Goal: Complete application form

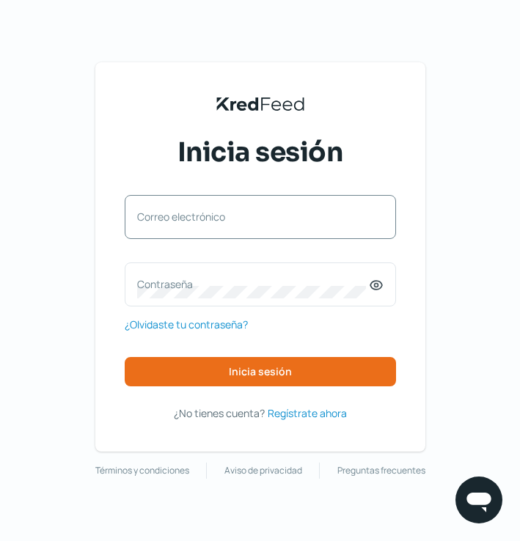
click at [311, 213] on label "Correo electrónico" at bounding box center [253, 217] width 232 height 14
click at [311, 218] on input "Correo electrónico" at bounding box center [260, 224] width 246 height 13
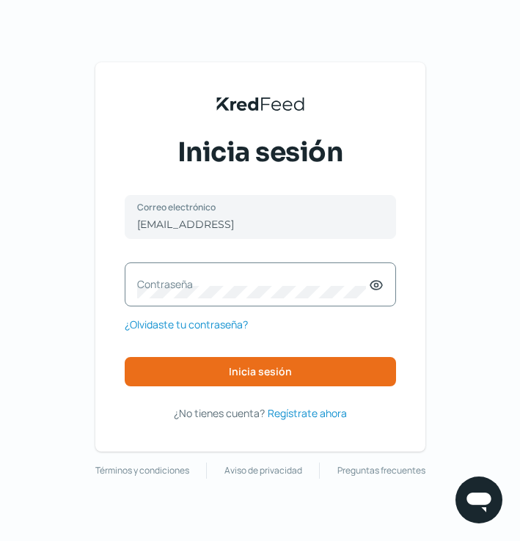
click at [267, 273] on div "Contraseña" at bounding box center [260, 284] width 271 height 44
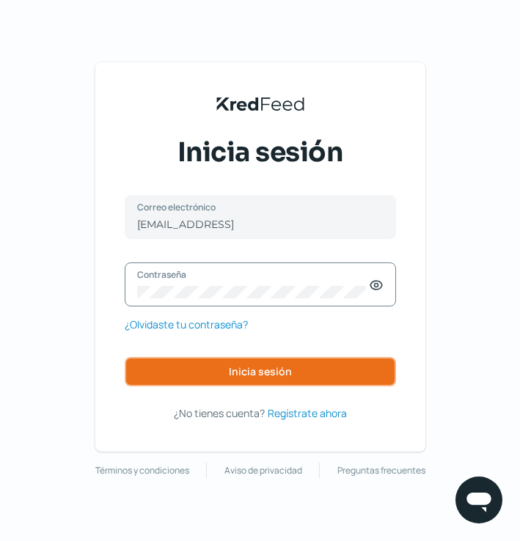
click at [270, 367] on span "Inicia sesión" at bounding box center [260, 371] width 63 height 10
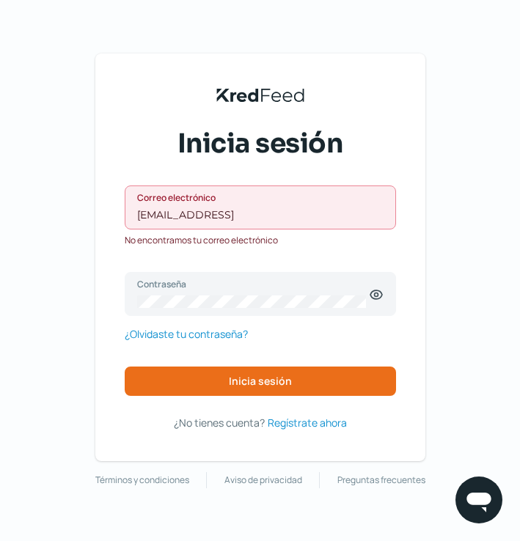
click at [336, 217] on input "[EMAIL_ADDRESS]" at bounding box center [260, 214] width 246 height 13
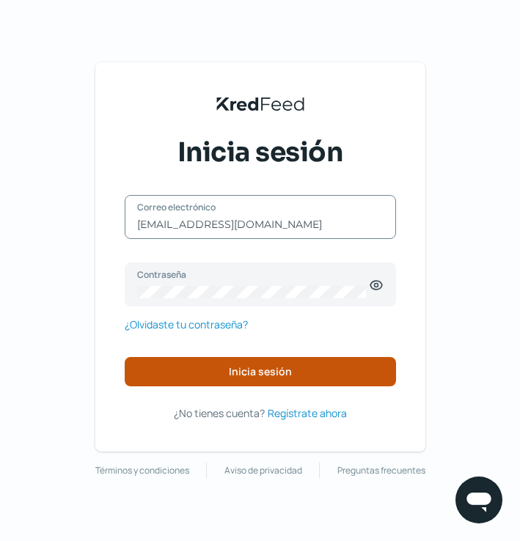
type input "[EMAIL_ADDRESS][DOMAIN_NAME]"
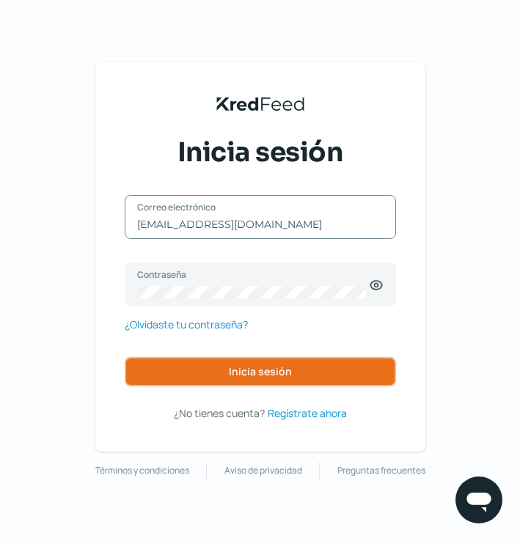
click at [336, 371] on button "Inicia sesión" at bounding box center [260, 371] width 271 height 29
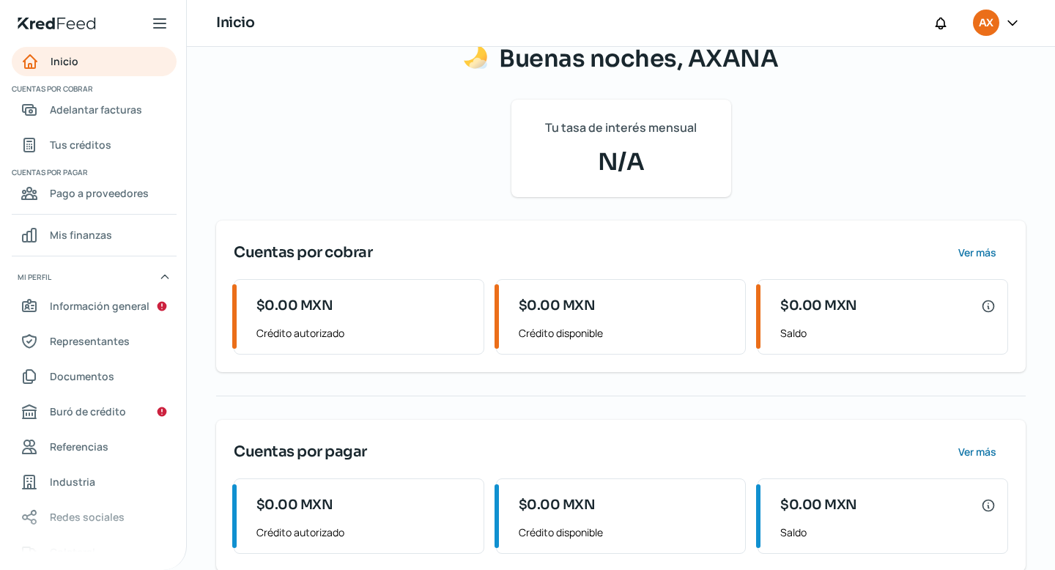
scroll to position [132, 0]
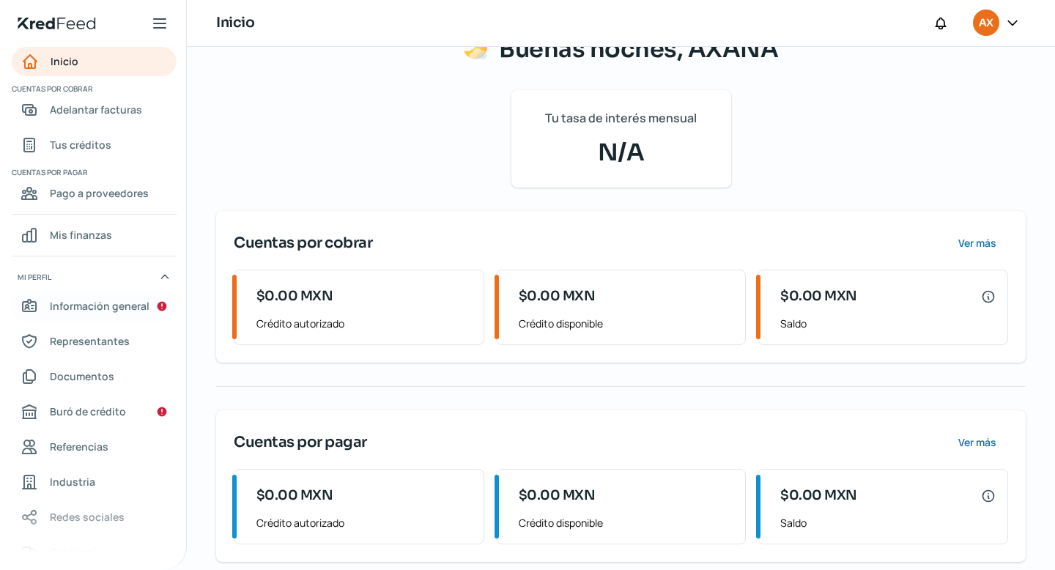
click at [81, 309] on span "Información general" at bounding box center [100, 306] width 100 height 18
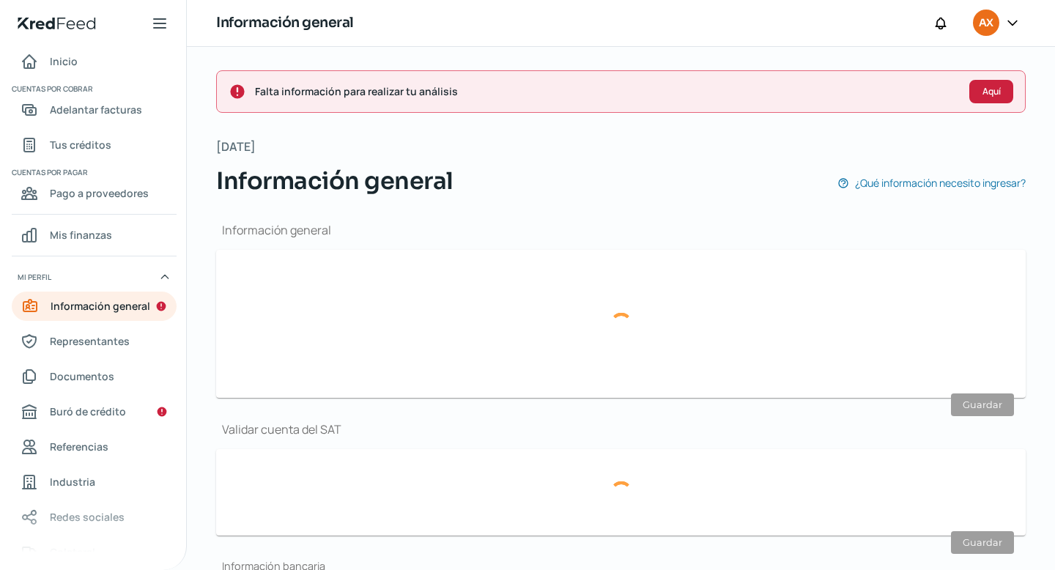
type input "[EMAIL_ADDRESS][DOMAIN_NAME]"
type input "Personas [PERSON_NAME] del régimen general"
type input "AXANA"
type input "99 - 9368 - 6765"
type input "CALLE 58"
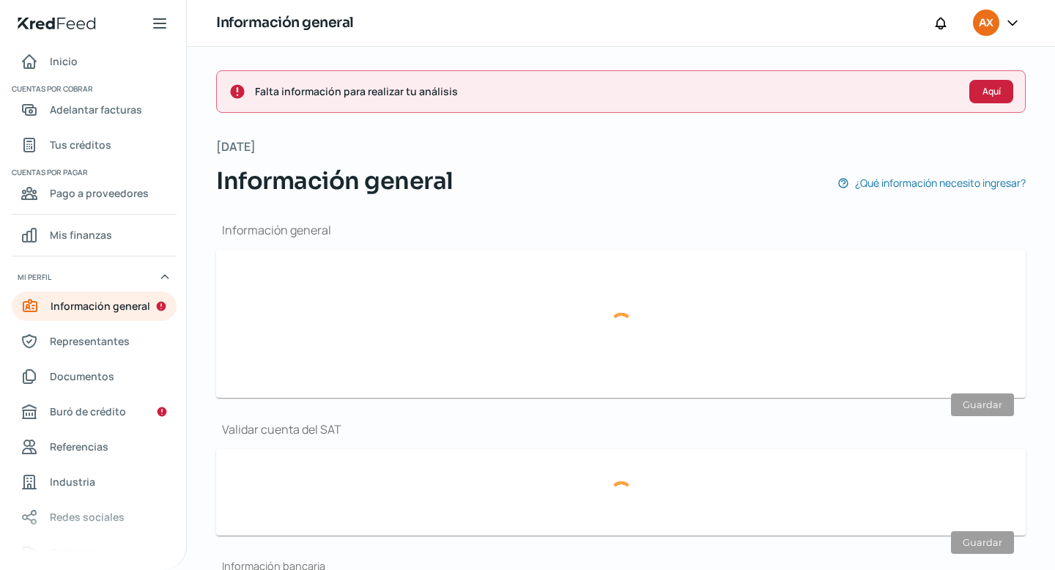
type input "341"
type input "97118"
type input "PLAN [PERSON_NAME]"
type input "MERIDA"
type input "[GEOGRAPHIC_DATA]"
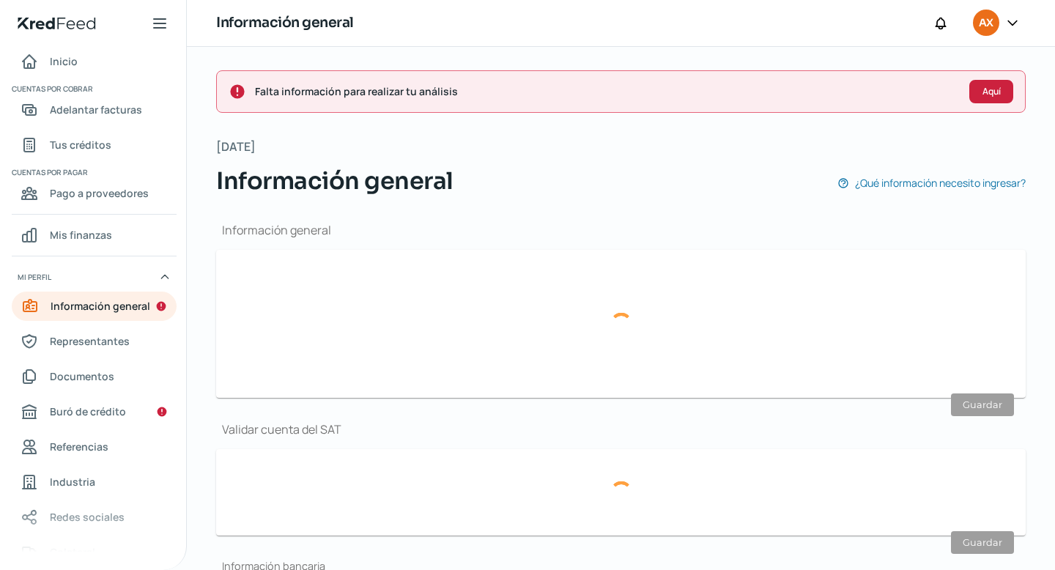
type input "[GEOGRAPHIC_DATA]"
type input "771140803339 - [MEDICAL_DATA] DOM AXANA PLAN [DATE].pdf"
type input "9"
type input "0"
type input "Rentada"
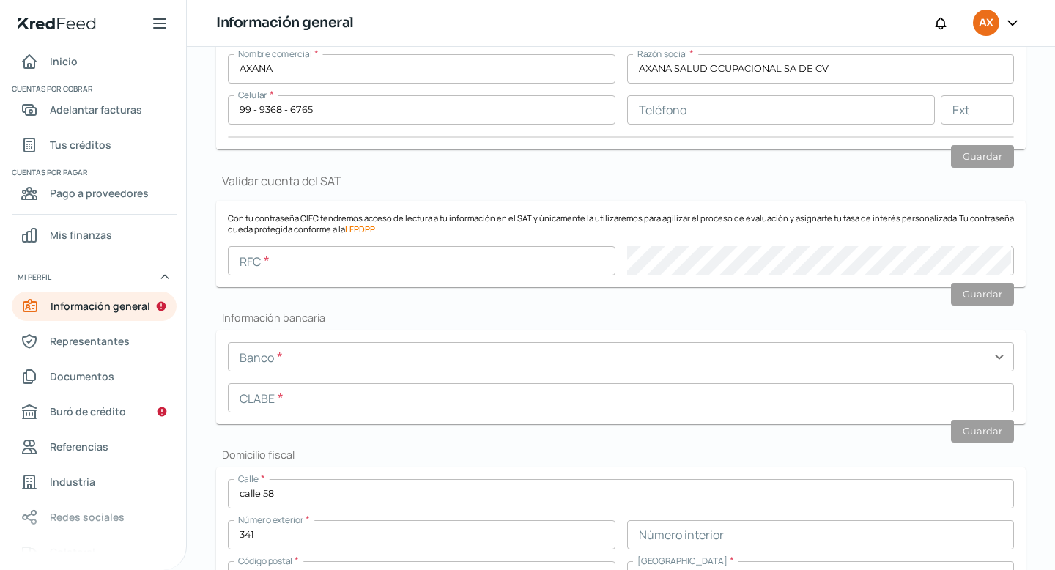
scroll to position [247, 0]
click at [342, 263] on input "text" at bounding box center [422, 262] width 388 height 29
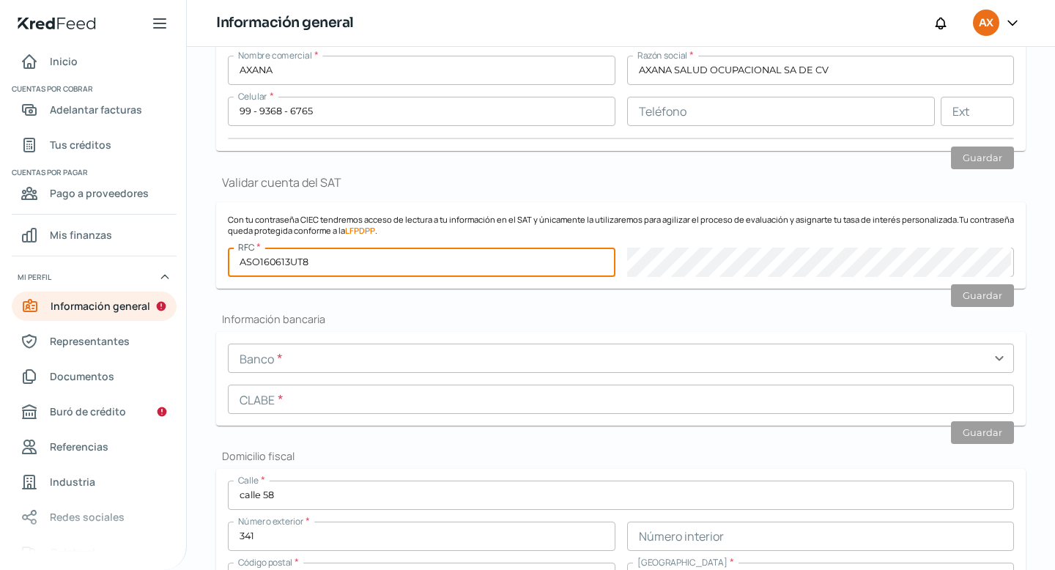
type input "ASO160613UT8"
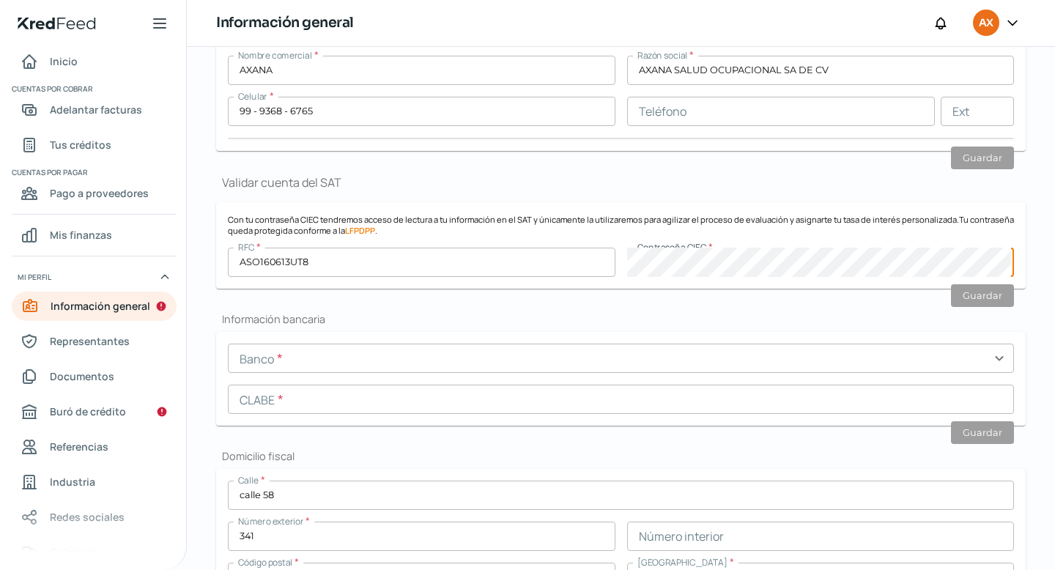
click at [519, 361] on input "text" at bounding box center [621, 358] width 786 height 29
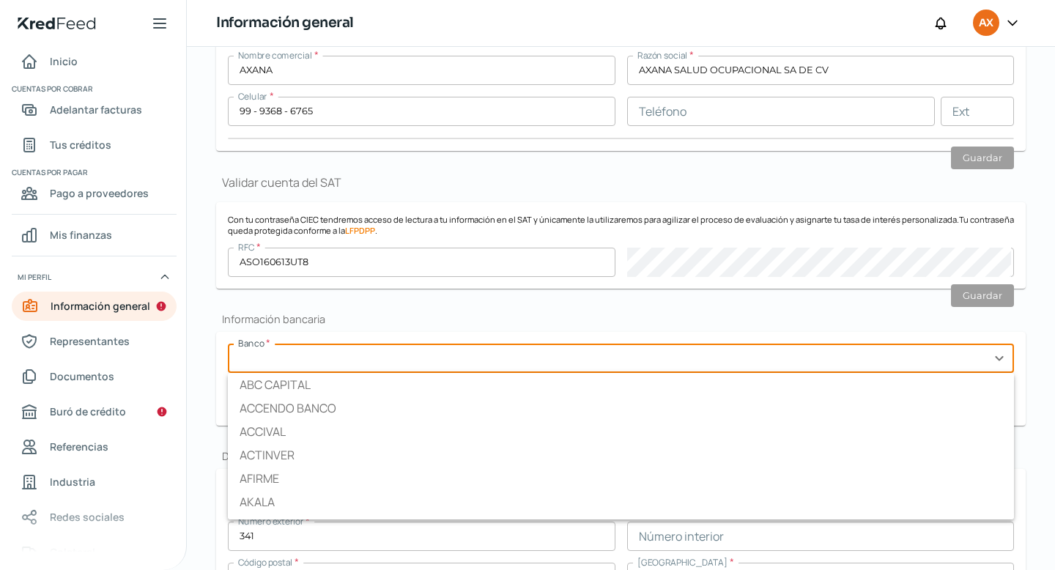
click at [519, 361] on input "text" at bounding box center [621, 358] width 786 height 29
click at [519, 322] on h2 "Información bancaria" at bounding box center [621, 319] width 810 height 14
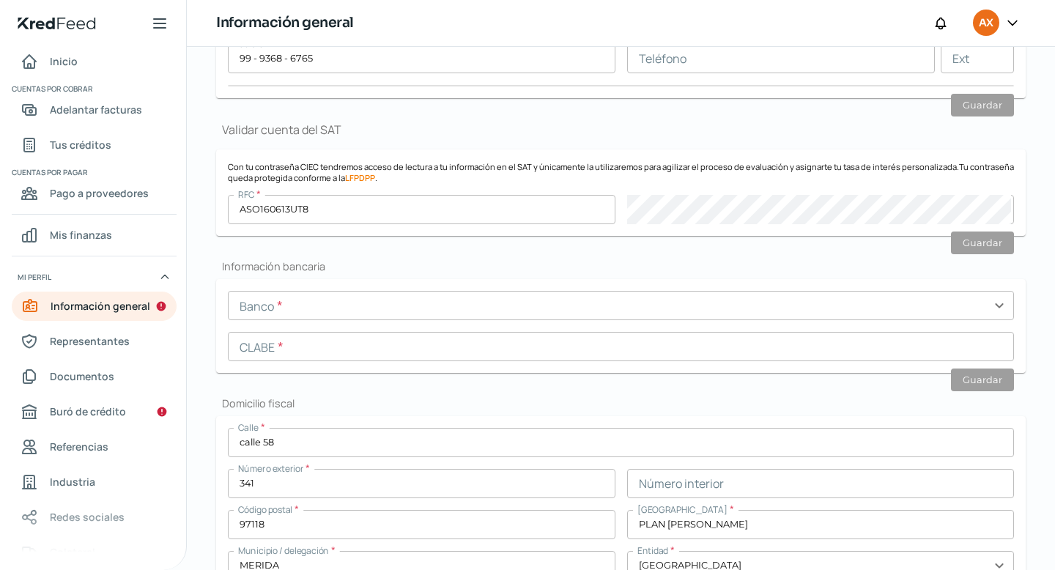
scroll to position [310, 0]
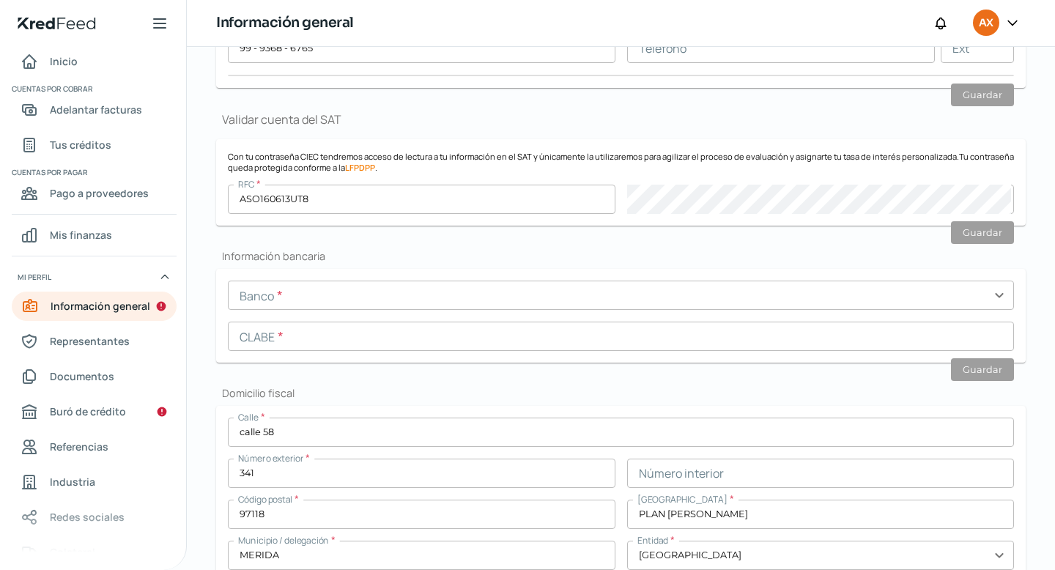
click at [519, 298] on input "text" at bounding box center [621, 295] width 786 height 29
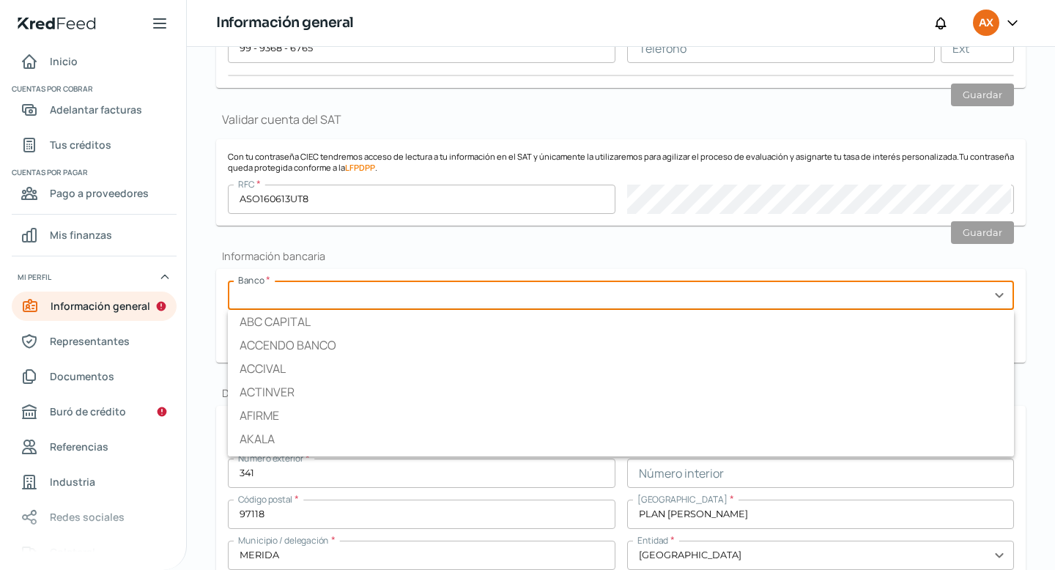
click at [519, 240] on div "Información general Correo electrónico [EMAIL_ADDRESS][DOMAIN_NAME] Régimen fis…" at bounding box center [621, 492] width 810 height 1207
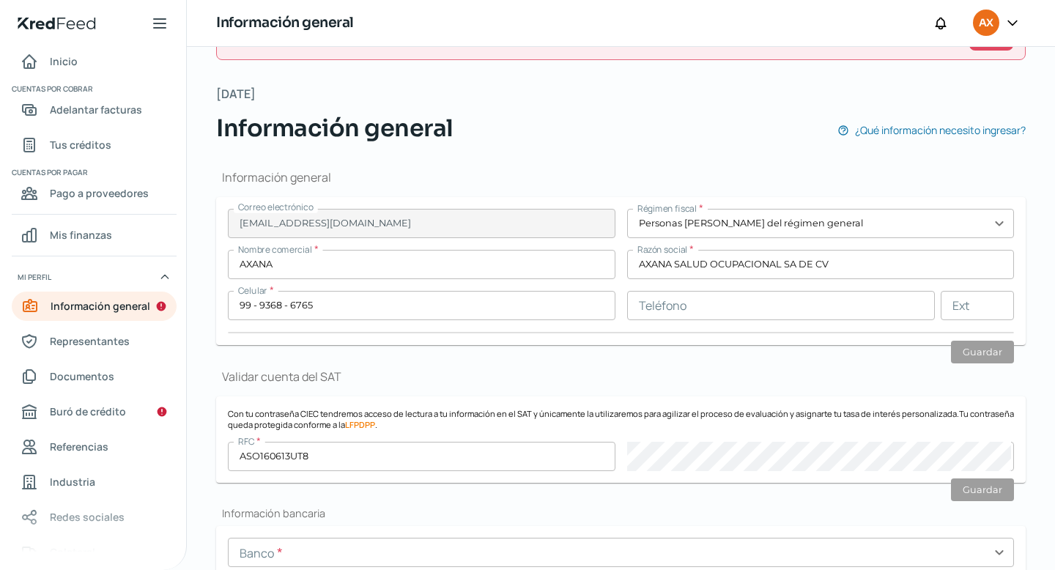
scroll to position [0, 0]
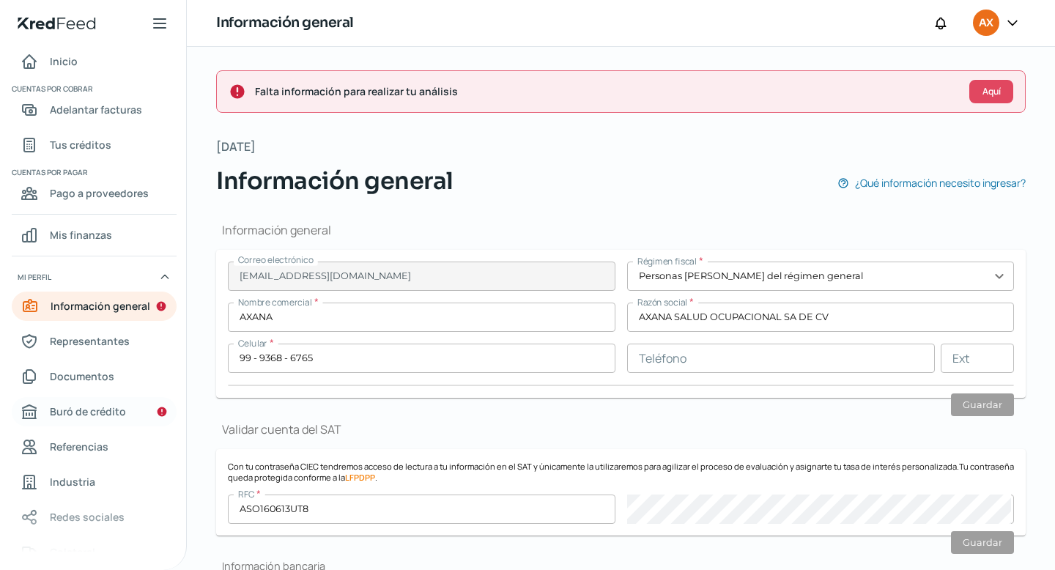
click at [98, 413] on span "Buró de crédito" at bounding box center [88, 411] width 76 height 18
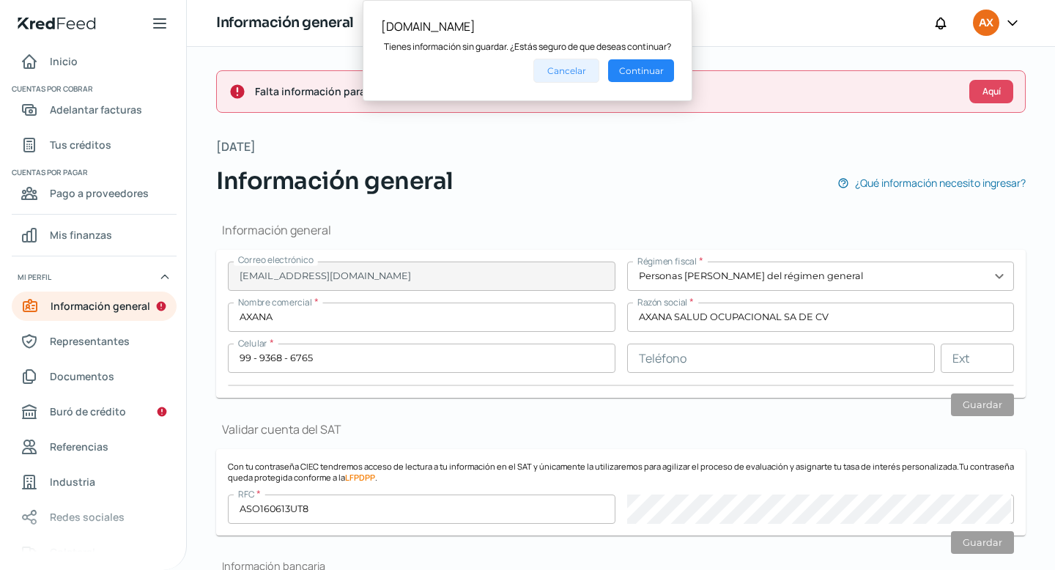
click at [519, 59] on button "Cancelar" at bounding box center [567, 71] width 66 height 24
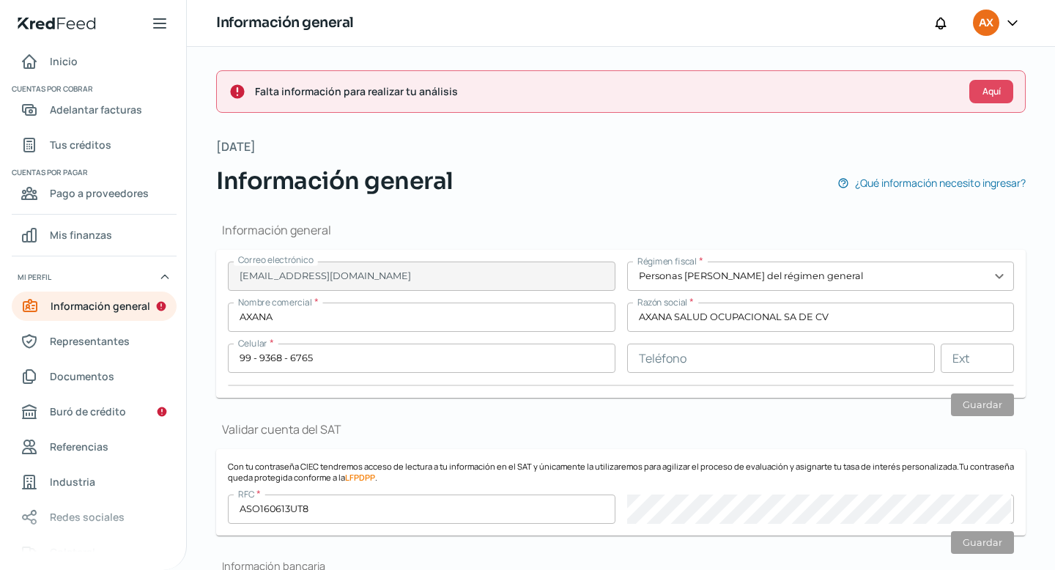
click at [519, 91] on span "Aquí" at bounding box center [992, 91] width 18 height 9
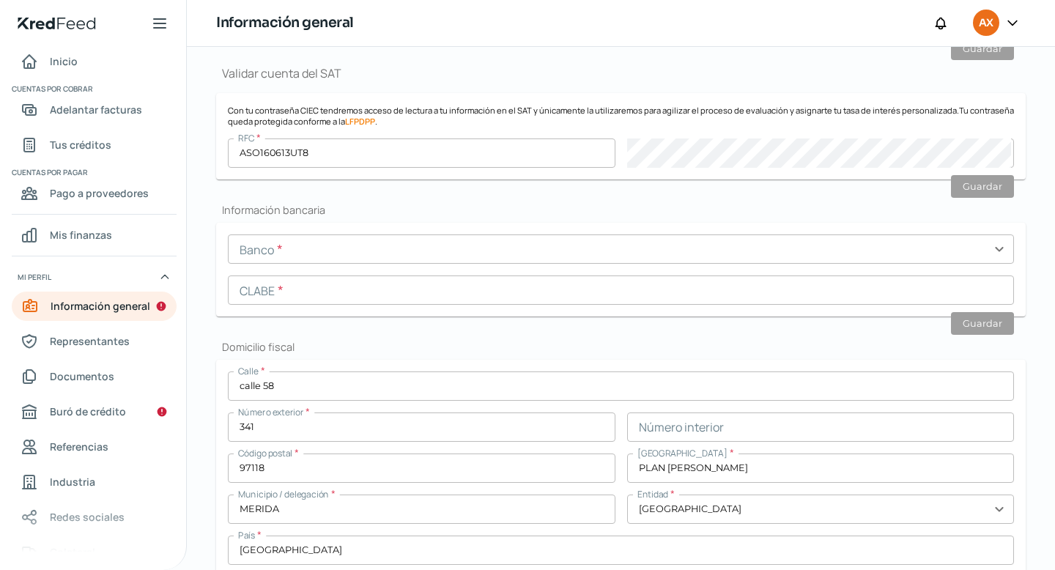
scroll to position [374, 0]
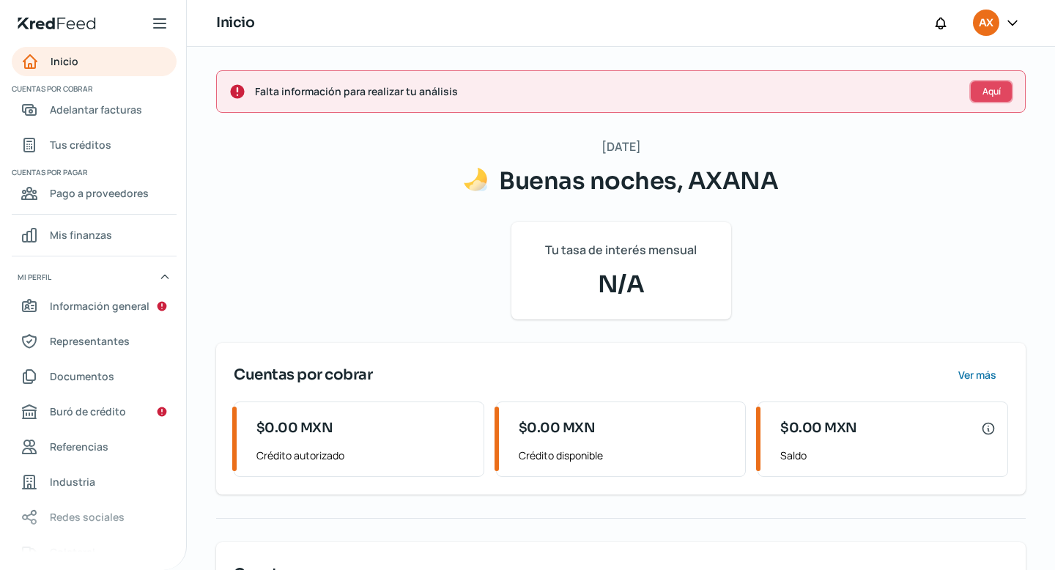
click at [519, 89] on button "Aquí" at bounding box center [992, 91] width 44 height 23
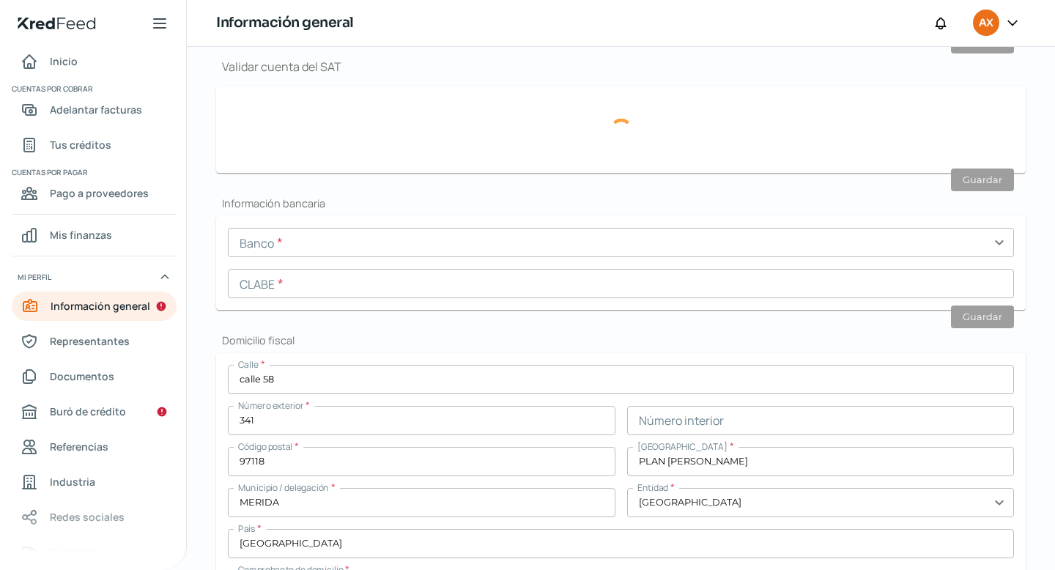
scroll to position [374, 0]
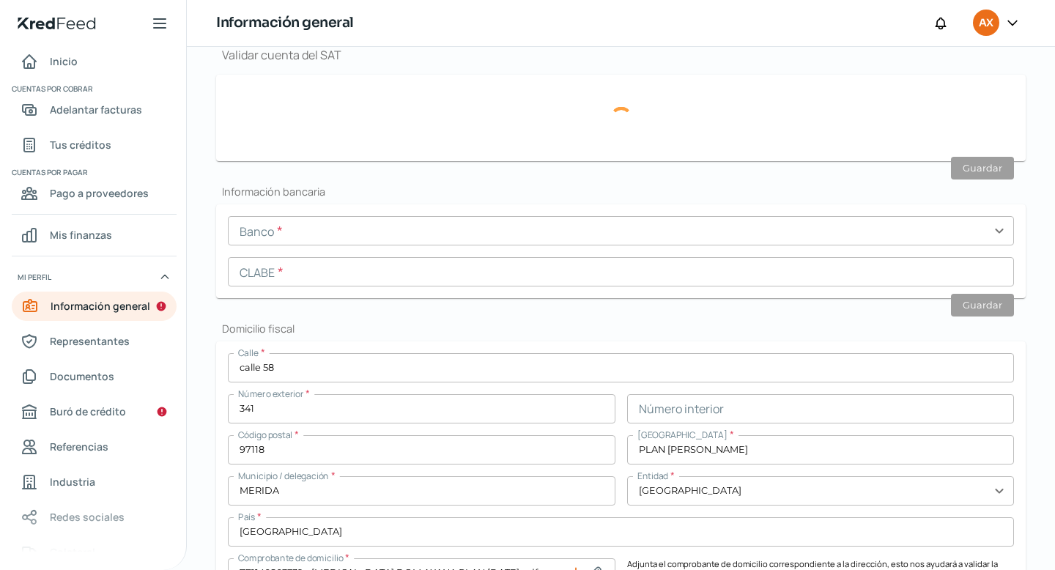
type input "[EMAIL_ADDRESS][DOMAIN_NAME]"
type input "Personas [PERSON_NAME] del régimen general"
type input "AXANA"
type input "99 - 9368 - 6765"
type input "CALLE 58"
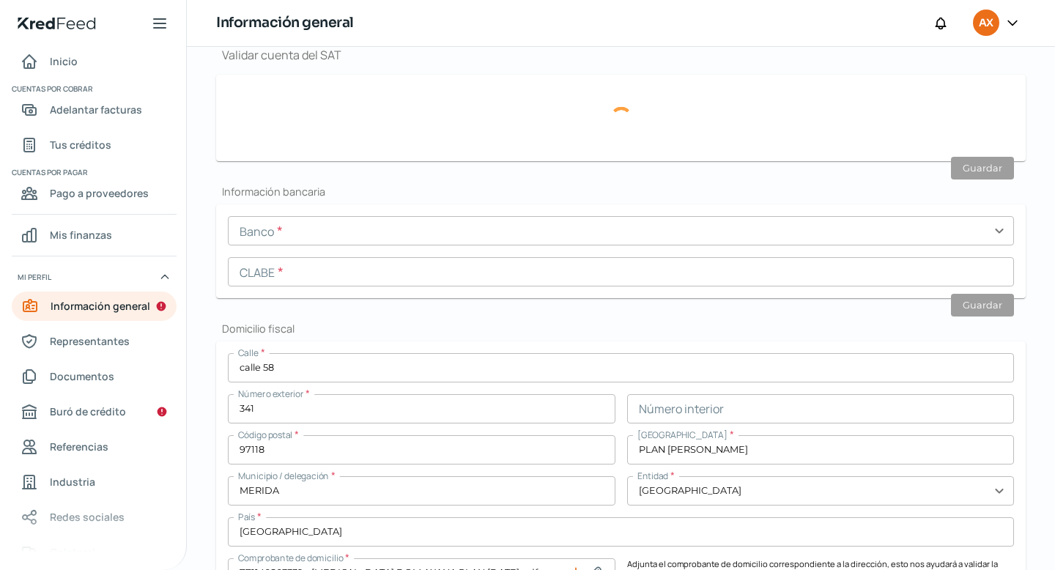
type input "341"
type input "97118"
type input "PLAN [PERSON_NAME]"
type input "MERIDA"
type input "[GEOGRAPHIC_DATA]"
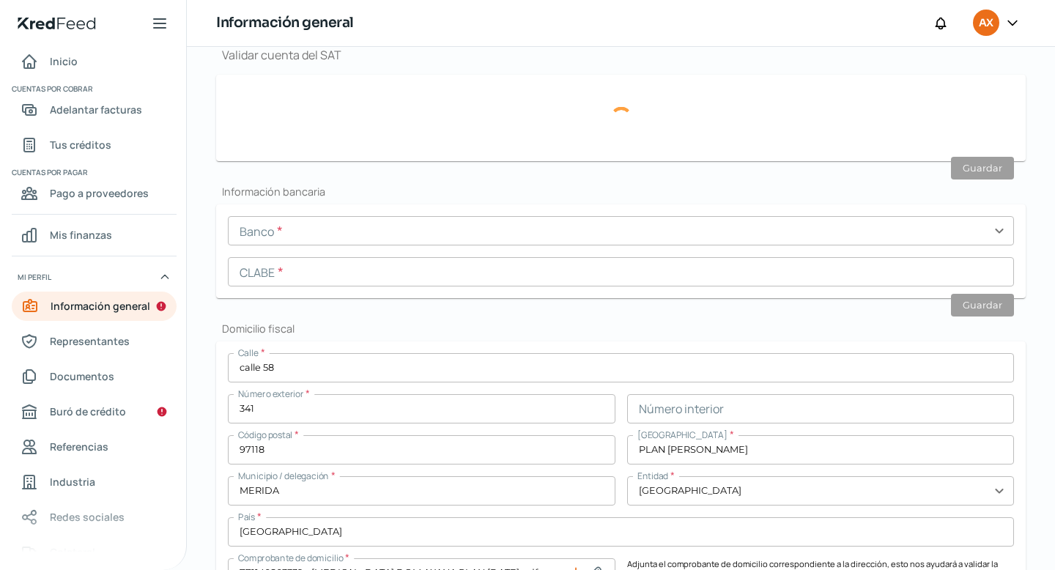
type input "[GEOGRAPHIC_DATA]"
type input "771140803339 - [MEDICAL_DATA] DOM AXANA PLAN [DATE].pdf"
type input "9"
type input "0"
type input "Rentada"
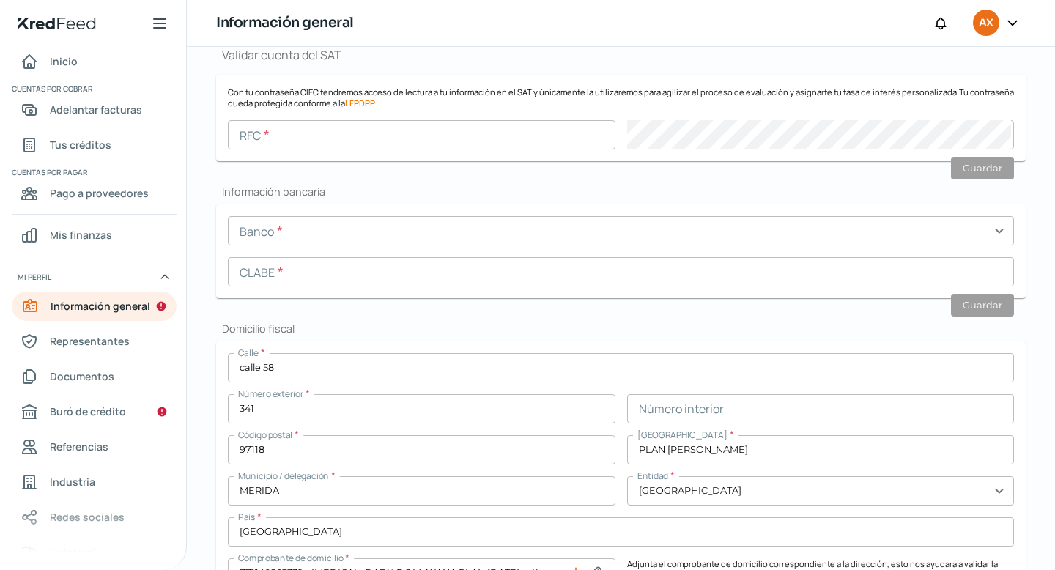
click at [401, 128] on input "text" at bounding box center [422, 134] width 388 height 29
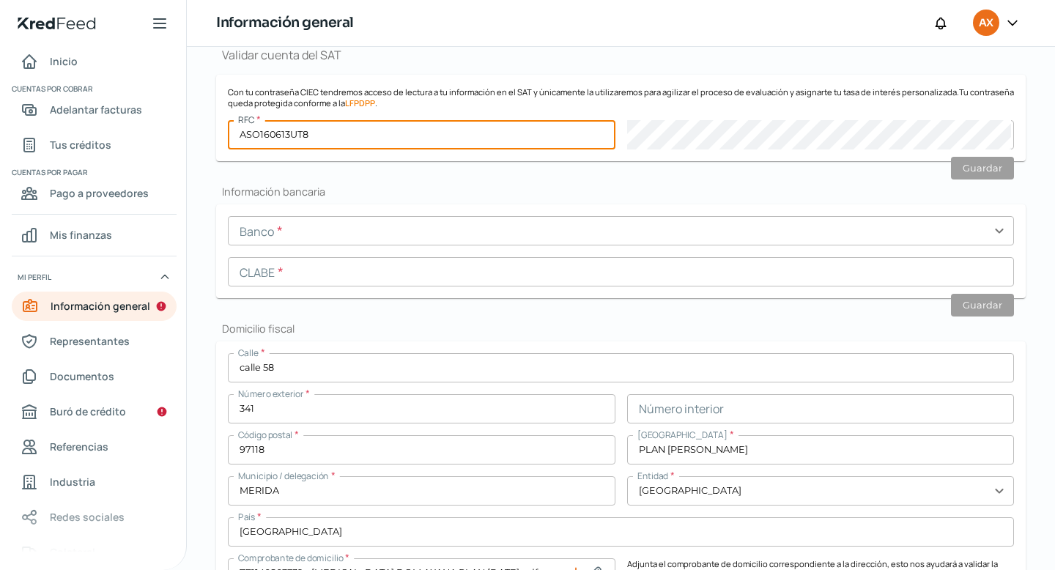
type input "ASO160613UT8"
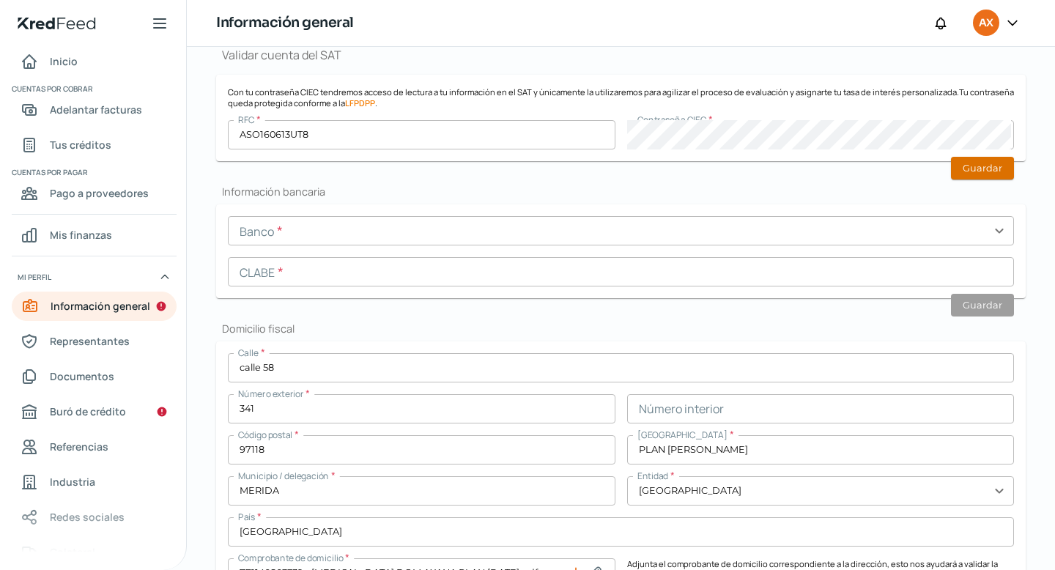
click at [519, 166] on button "Guardar" at bounding box center [982, 168] width 63 height 23
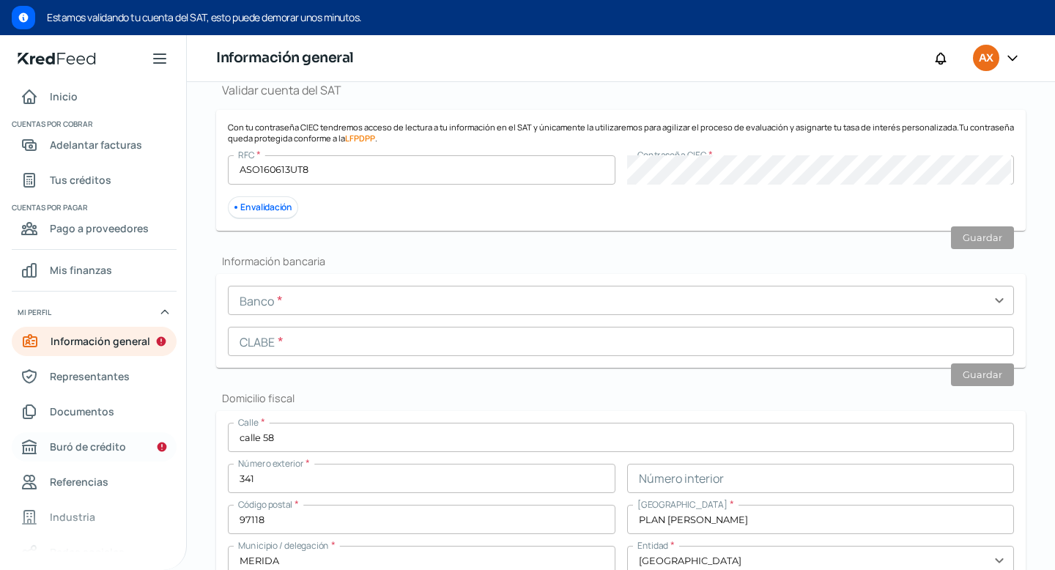
click at [117, 446] on span "Buró de crédito" at bounding box center [88, 447] width 76 height 18
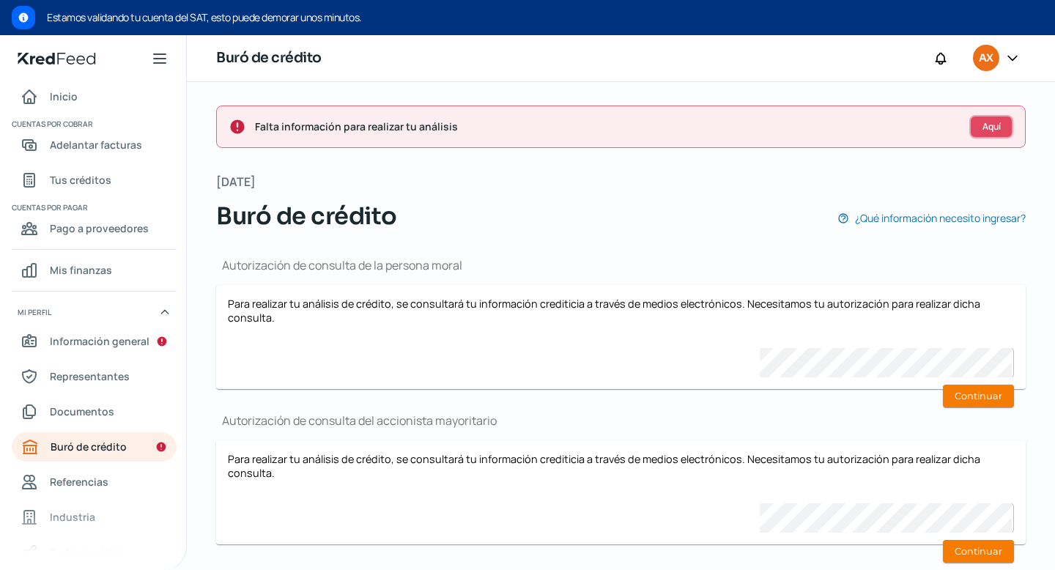
click at [519, 133] on button "Aquí" at bounding box center [992, 126] width 44 height 23
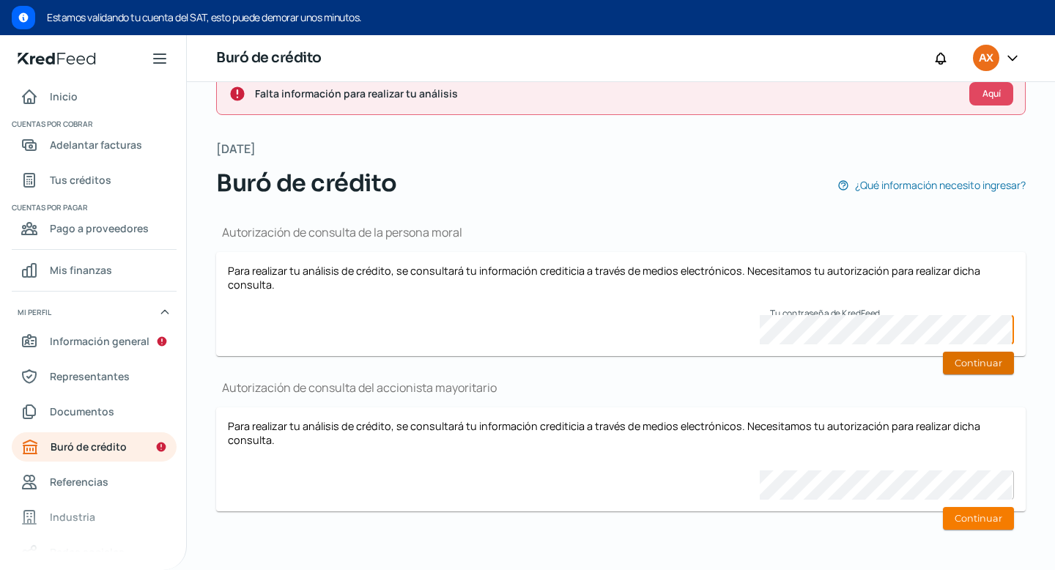
click at [519, 360] on button "Continuar" at bounding box center [978, 363] width 71 height 23
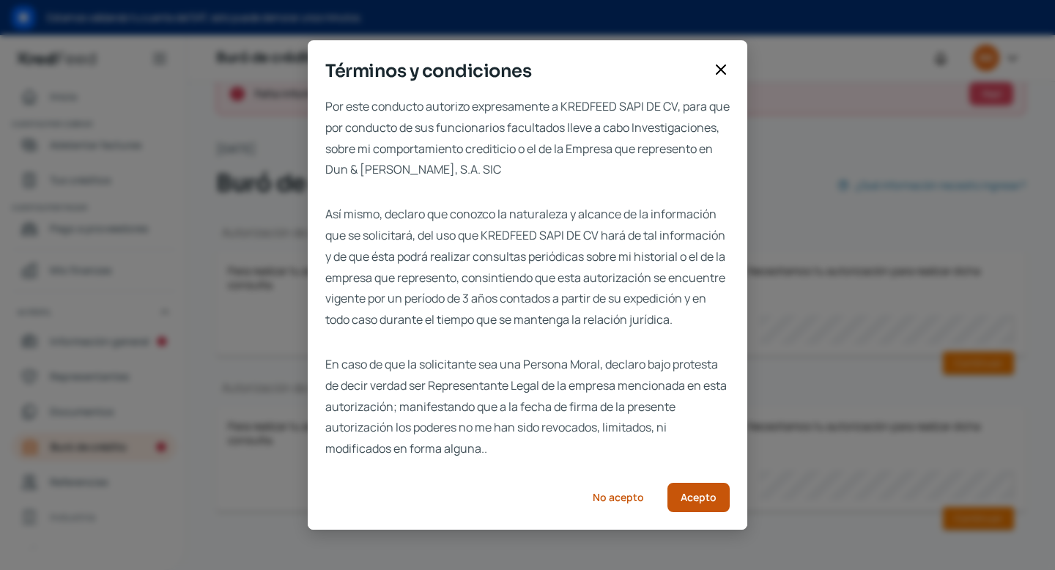
click at [519, 503] on span "Acepto" at bounding box center [699, 497] width 36 height 10
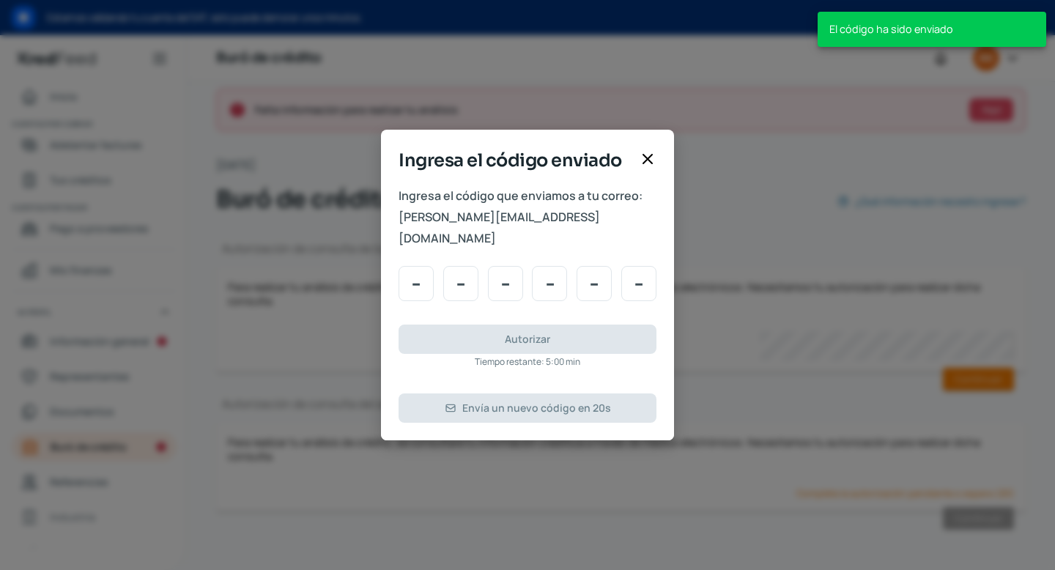
scroll to position [19, 0]
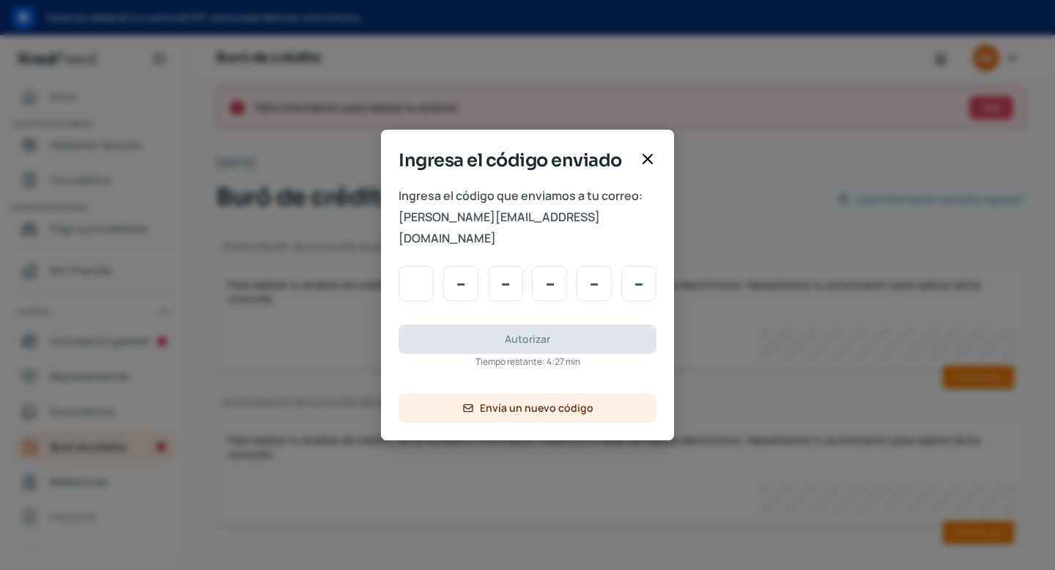
type input "7"
type input "3"
type input "2"
type input "0"
type input "6"
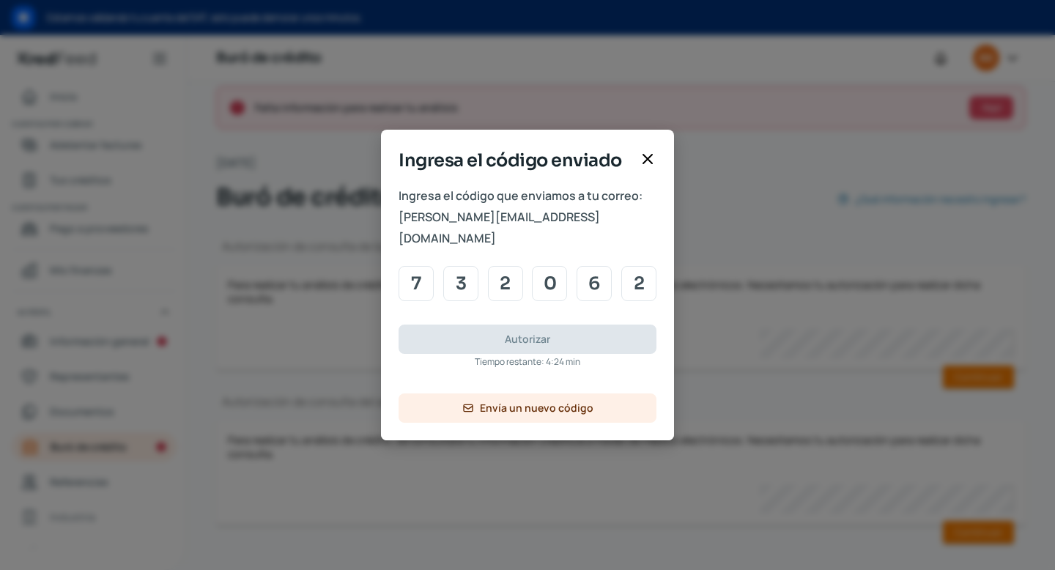
type input "2"
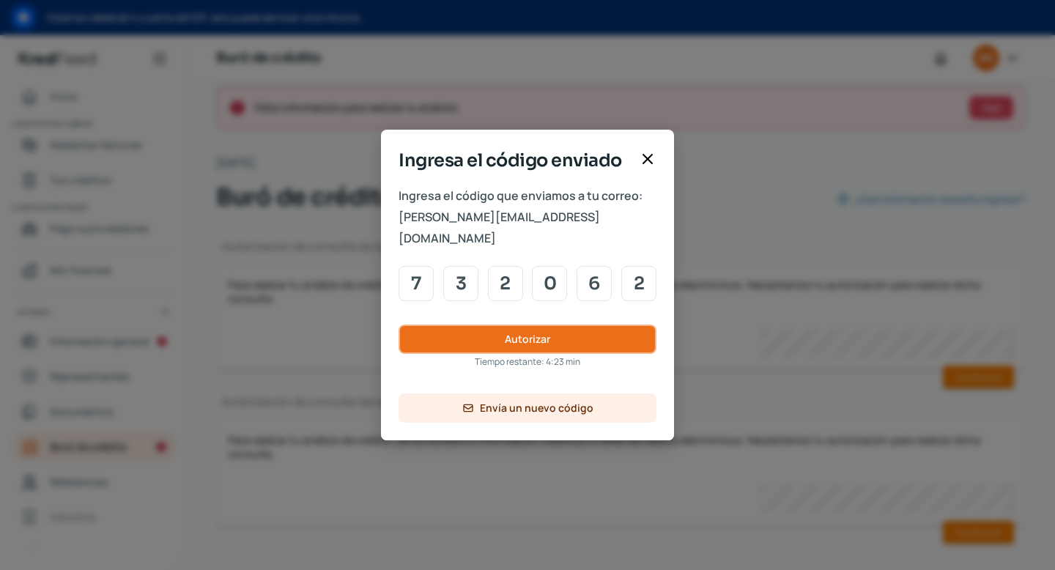
click at [519, 334] on span "Autorizar" at bounding box center [527, 339] width 45 height 10
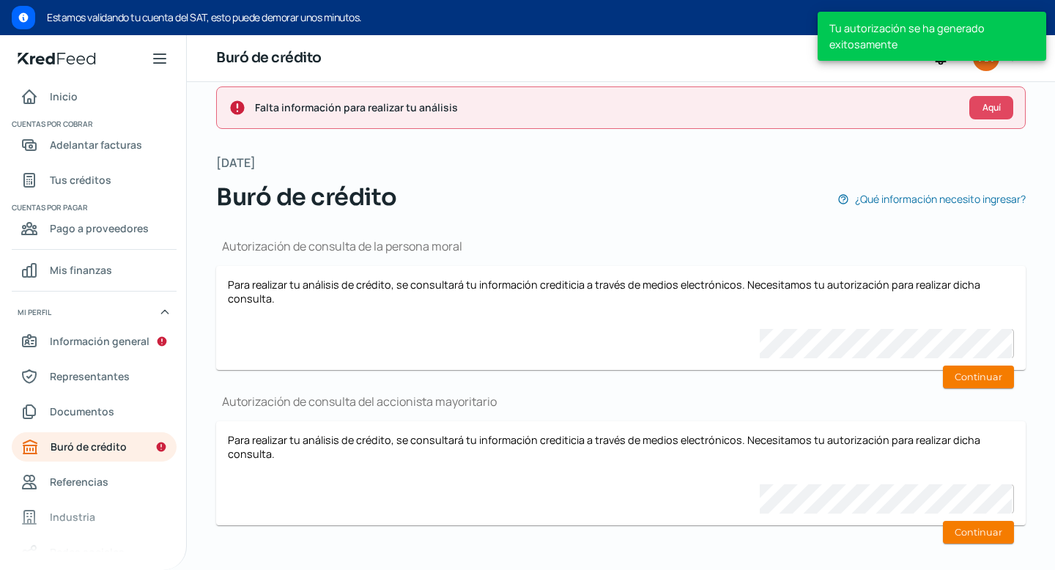
scroll to position [7, 0]
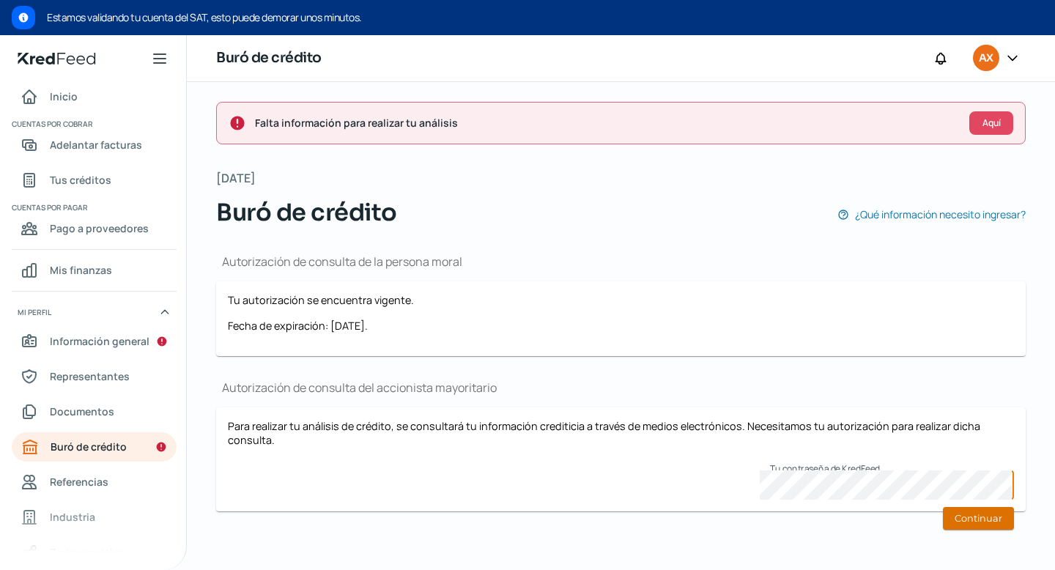
click at [519, 517] on button "Continuar" at bounding box center [978, 518] width 71 height 23
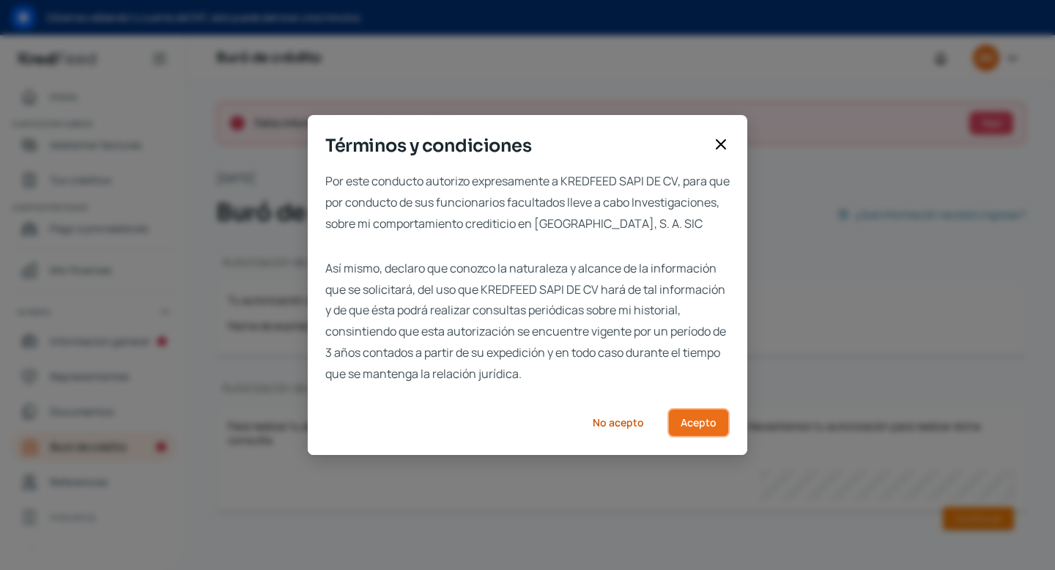
click at [519, 438] on button "Acepto" at bounding box center [699, 422] width 62 height 29
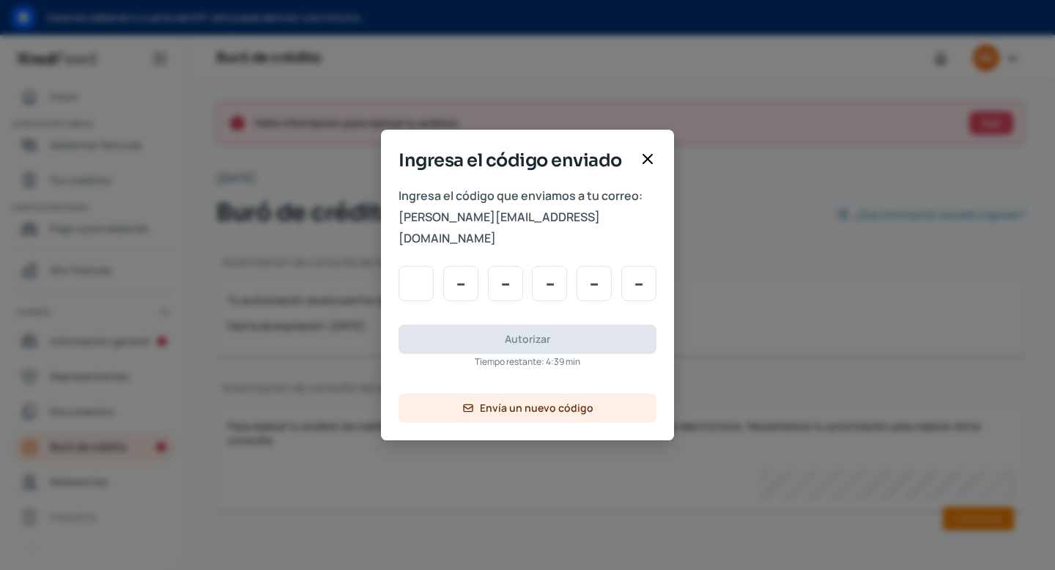
type input "9"
type input "0"
type input "9"
type input "1"
type input "8"
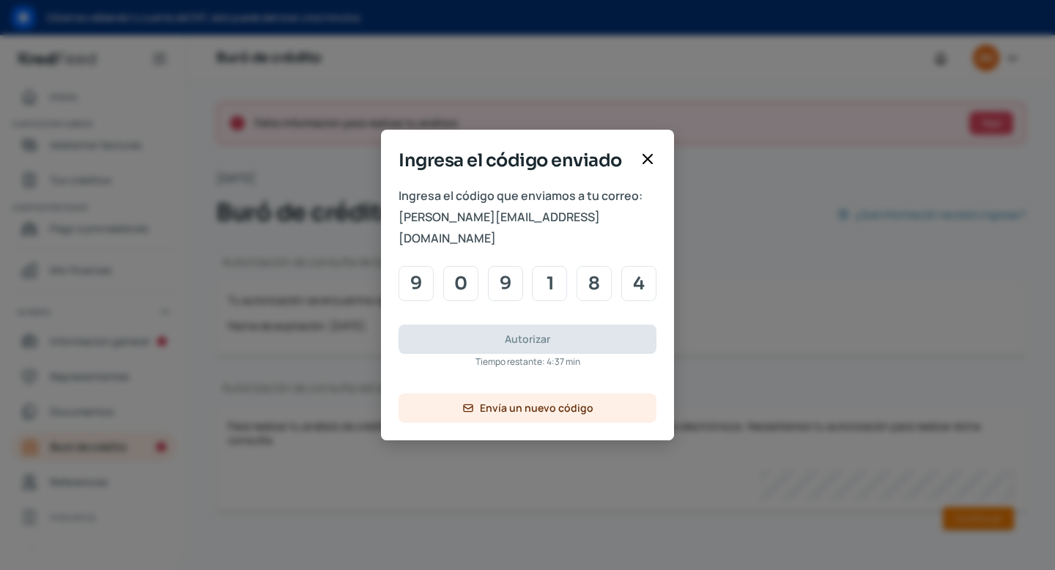
type input "4"
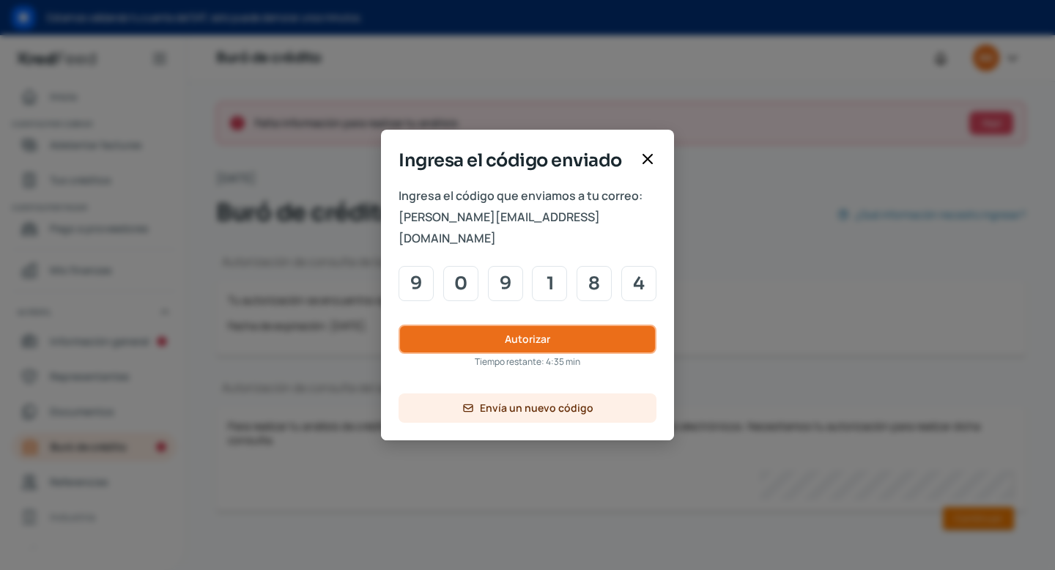
click at [519, 336] on button "Autorizar" at bounding box center [528, 339] width 258 height 29
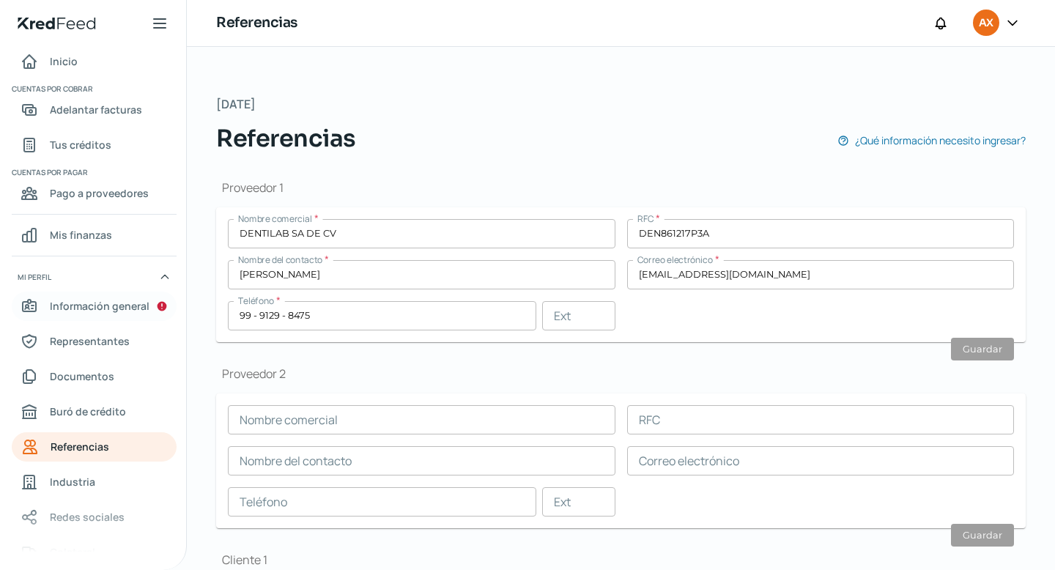
click at [81, 309] on span "Información general" at bounding box center [100, 306] width 100 height 18
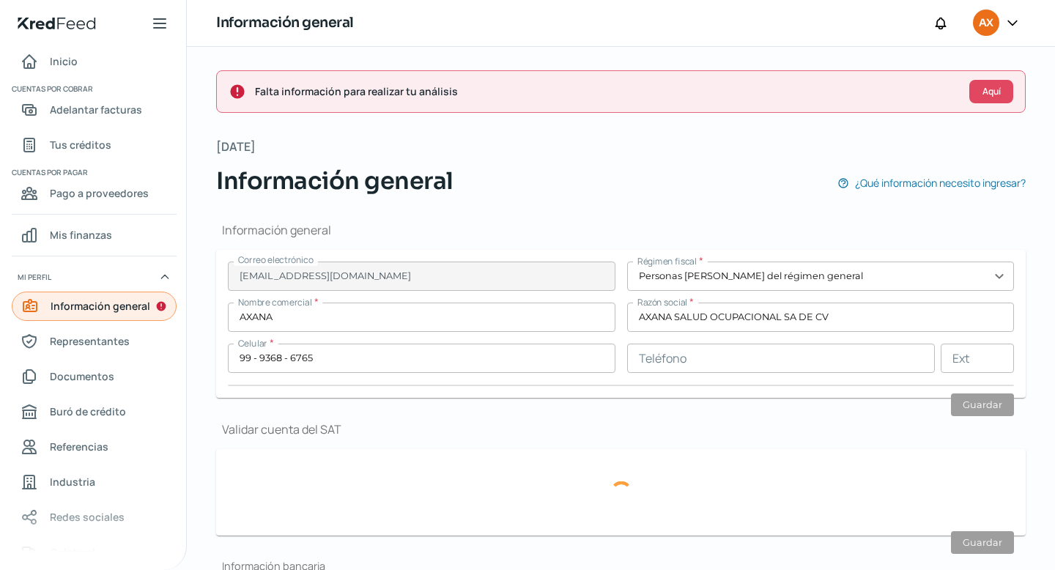
type input "ASO160613UT8"
type input "CALLE 58"
type input "341"
type input "97118"
type input "PLAN [PERSON_NAME]"
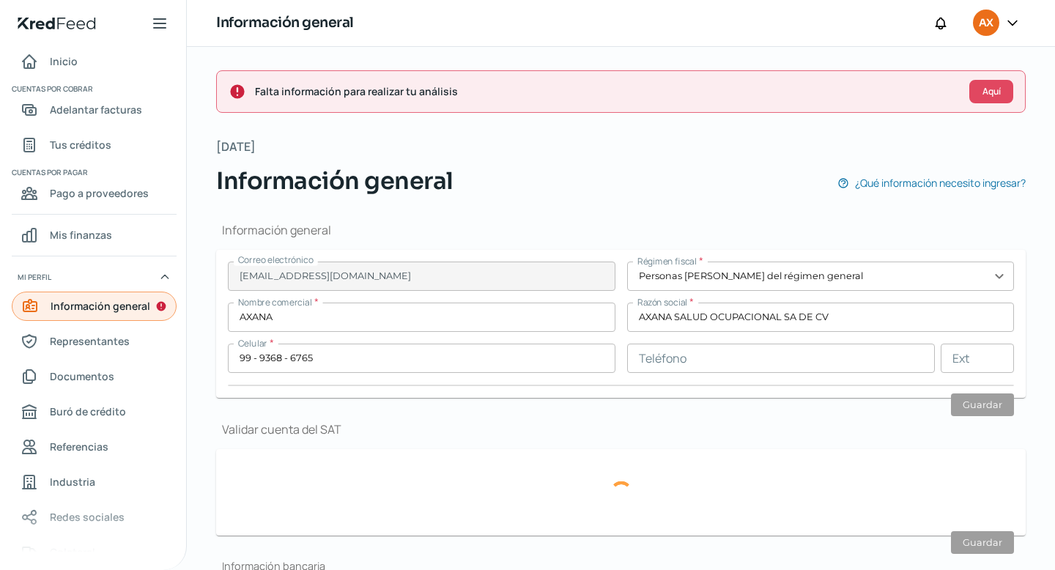
type input "MERIDA"
type input "[GEOGRAPHIC_DATA]"
type input "771140803339 - [MEDICAL_DATA] DOM AXANA PLAN [DATE].pdf"
type input "9"
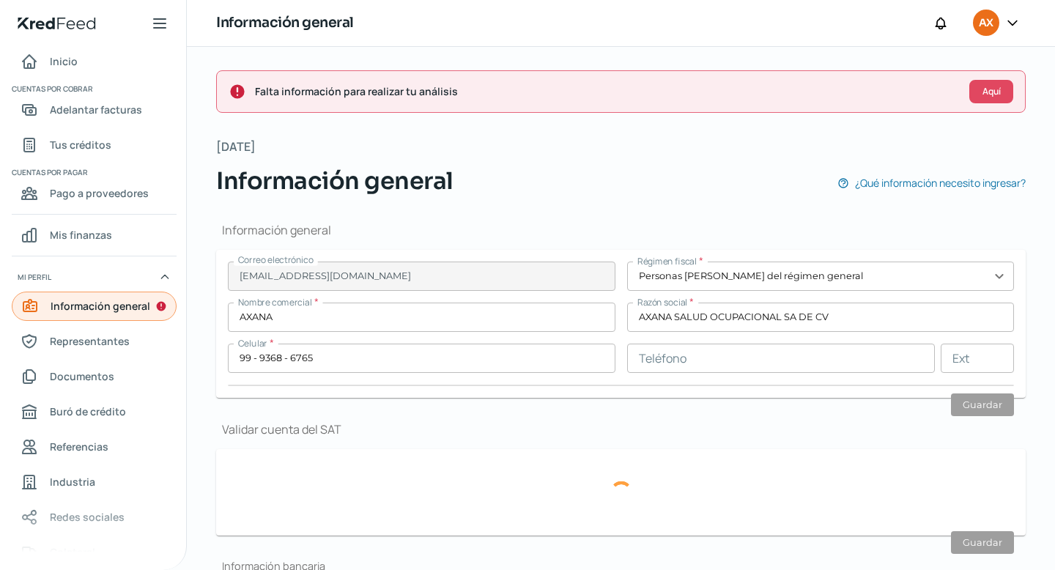
type input "0"
type input "Rentada"
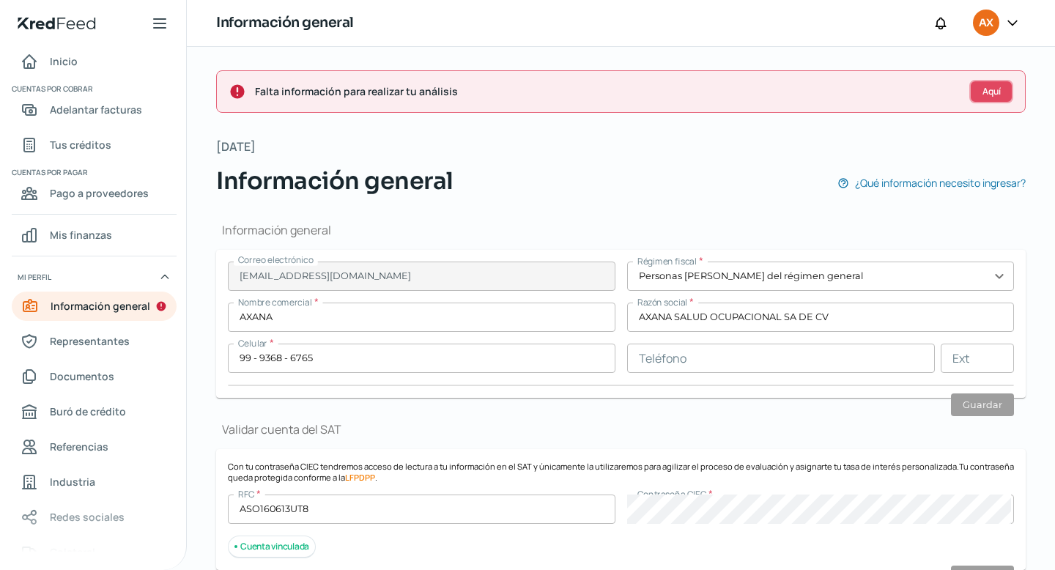
click at [519, 92] on span "Aquí" at bounding box center [992, 91] width 18 height 9
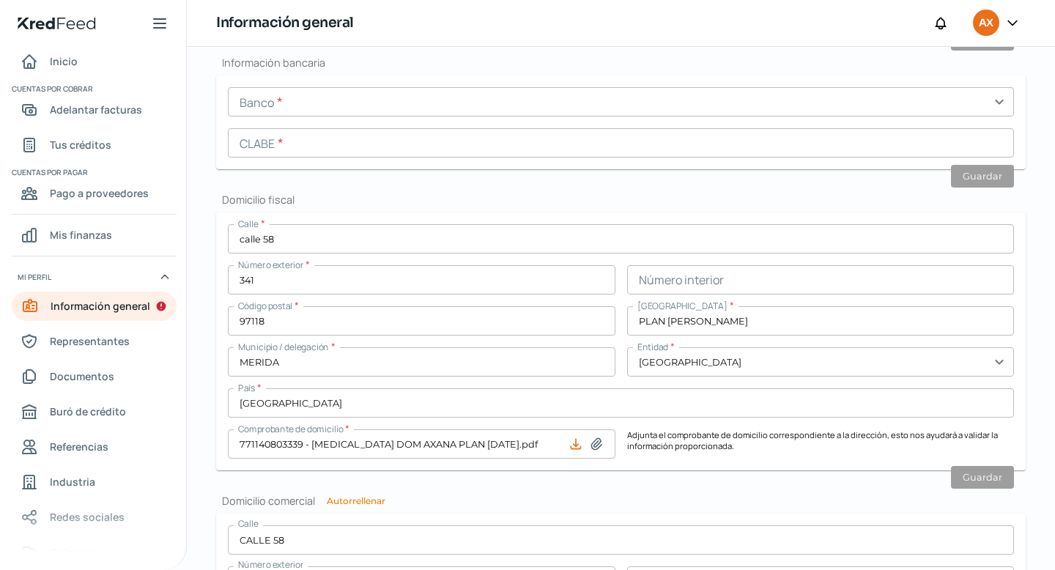
scroll to position [547, 0]
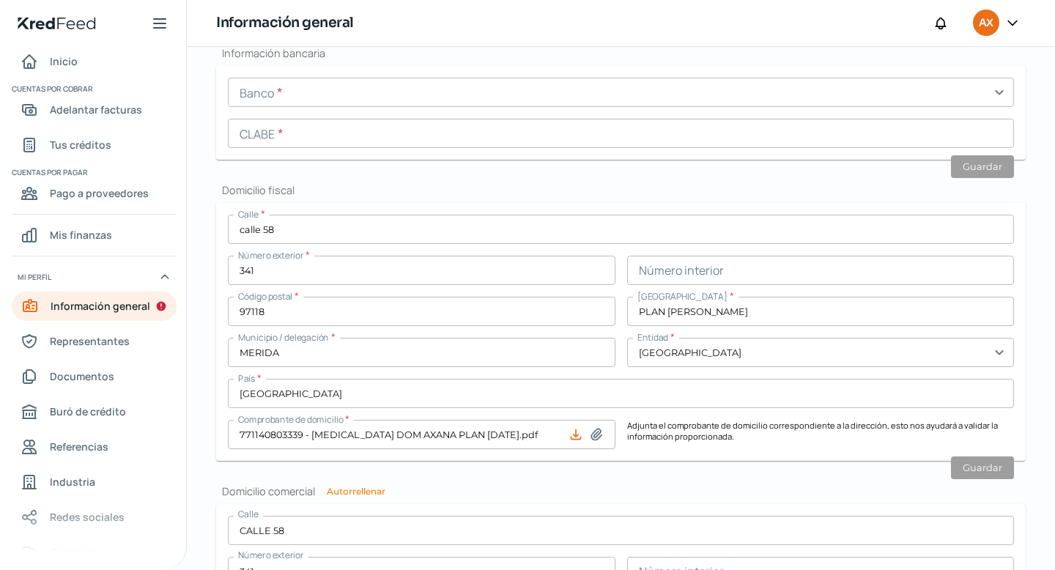
click at [519, 97] on input "text" at bounding box center [621, 92] width 786 height 29
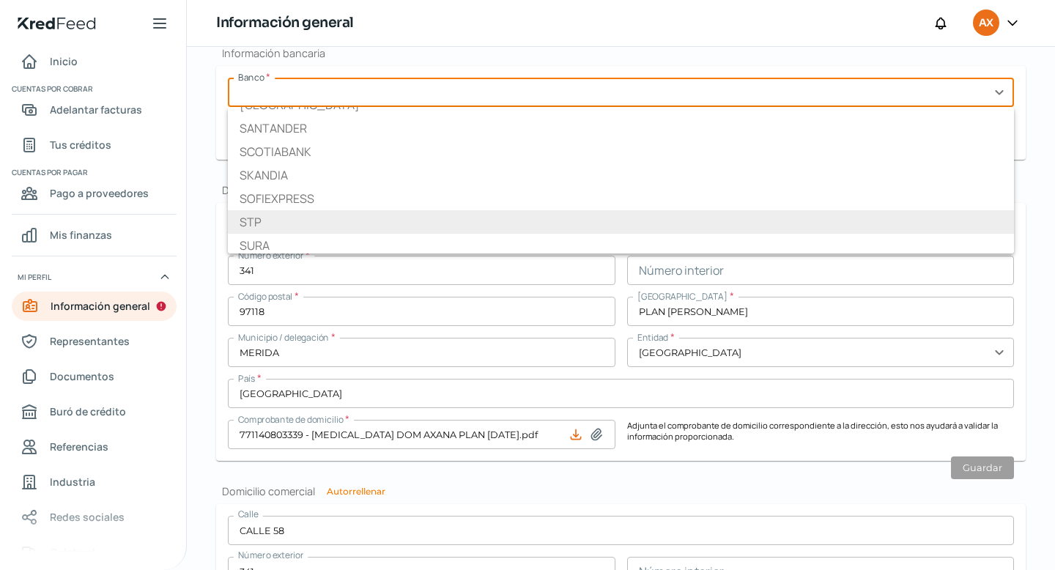
scroll to position [1958, 0]
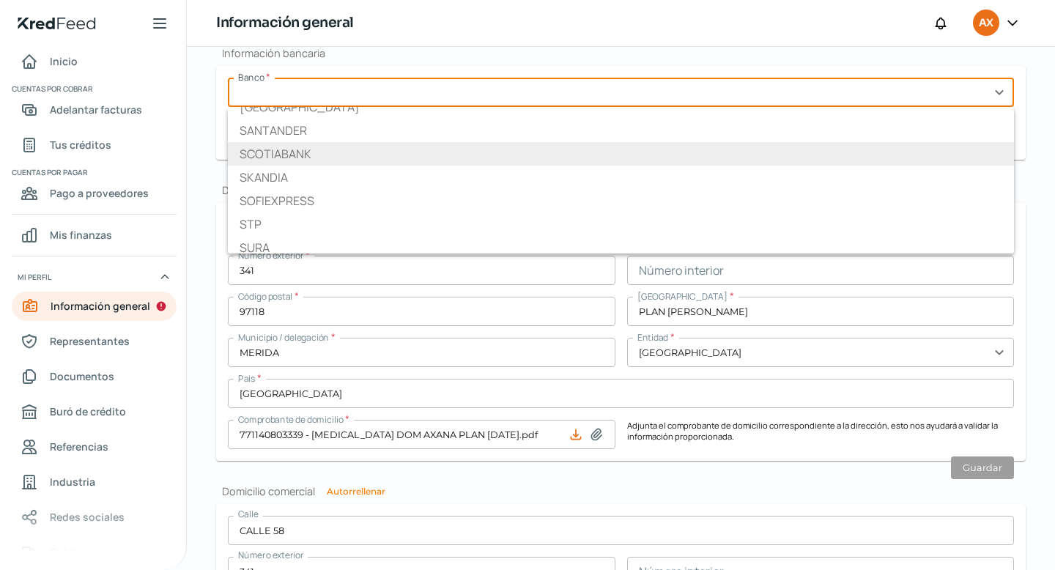
click at [293, 152] on li "SCOTIABANK" at bounding box center [621, 153] width 786 height 23
type input "SCOTIABANK"
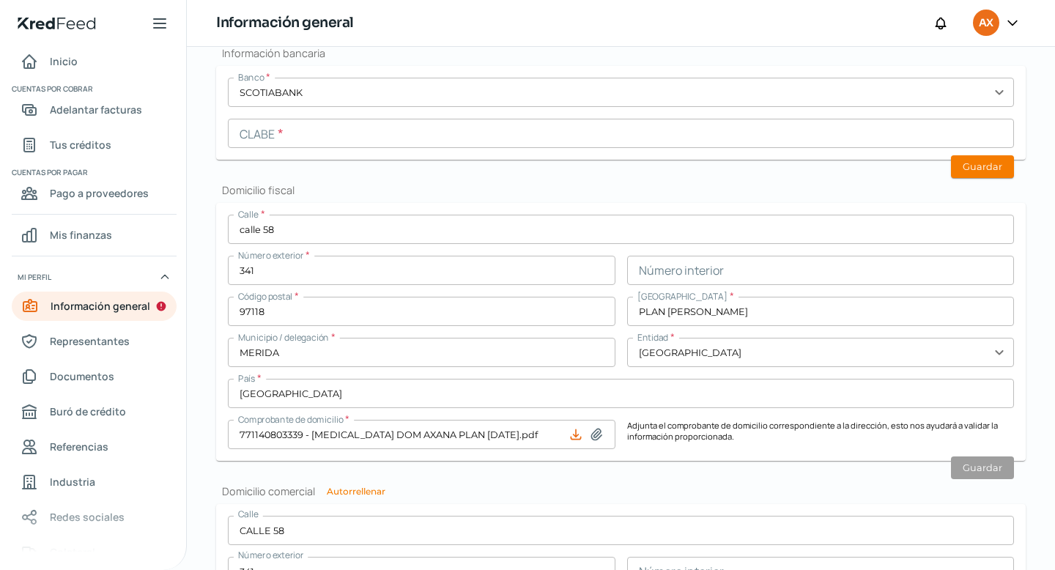
click at [354, 133] on input "text" at bounding box center [621, 133] width 786 height 29
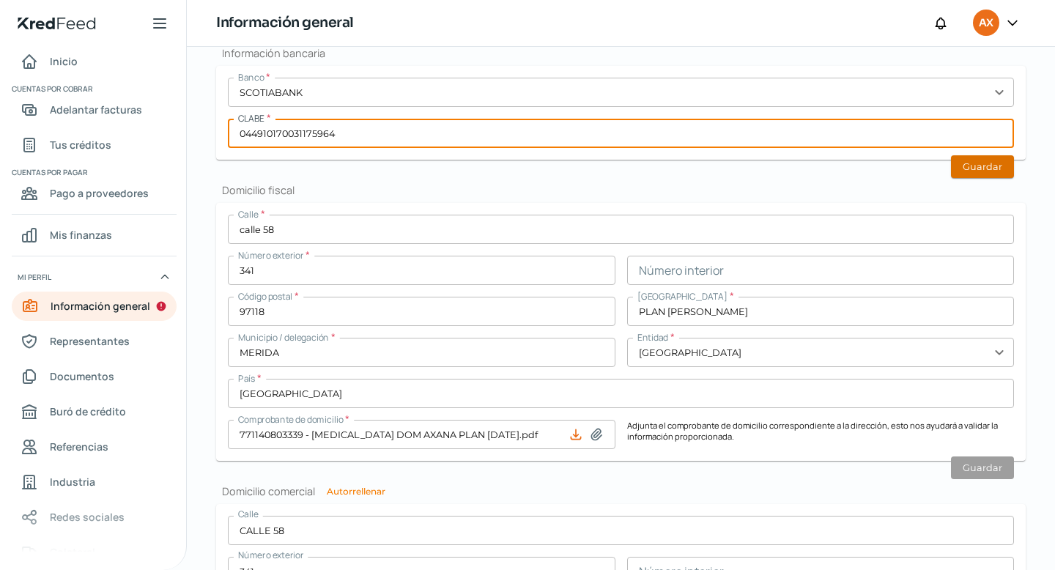
type input "044910170031175964"
click at [519, 163] on button "Guardar" at bounding box center [982, 166] width 63 height 23
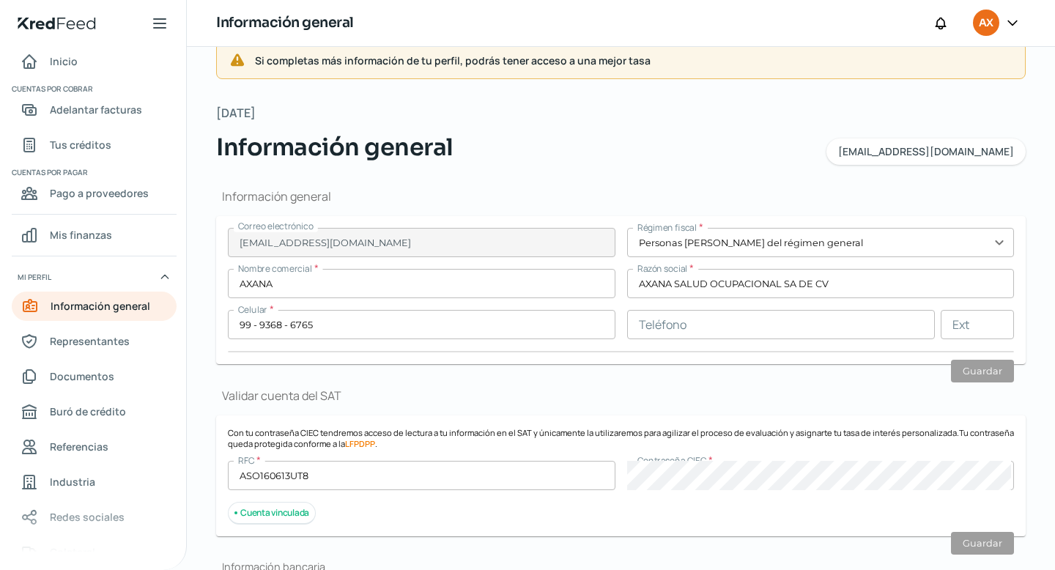
scroll to position [0, 0]
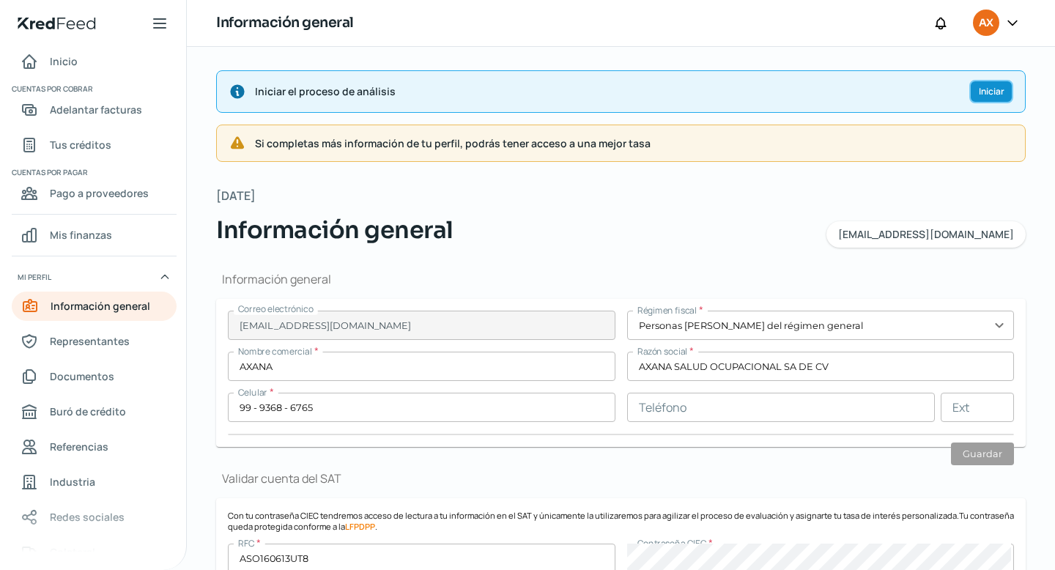
click at [519, 91] on span "Iniciar" at bounding box center [992, 91] width 26 height 9
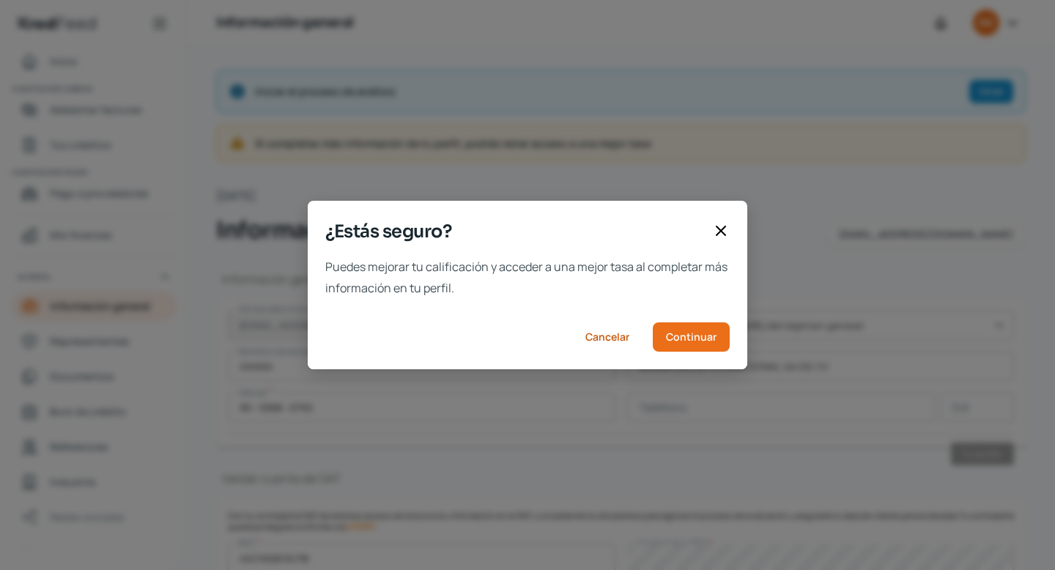
click at [519, 231] on icon at bounding box center [721, 230] width 9 height 9
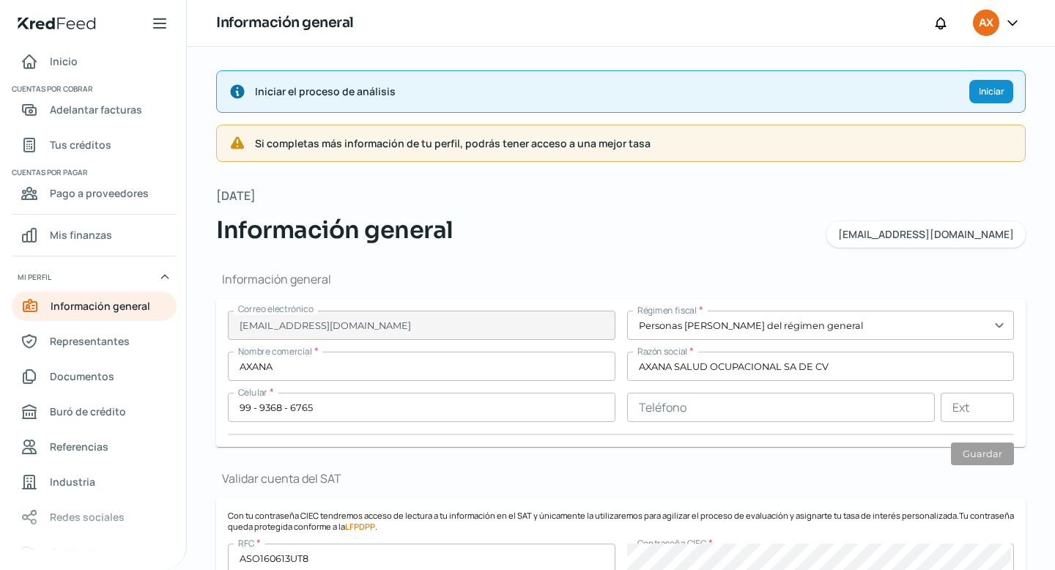
click at [457, 155] on div "Si completas más información de tu perfil, podrás tener acceso a una mejor tasa" at bounding box center [621, 143] width 810 height 37
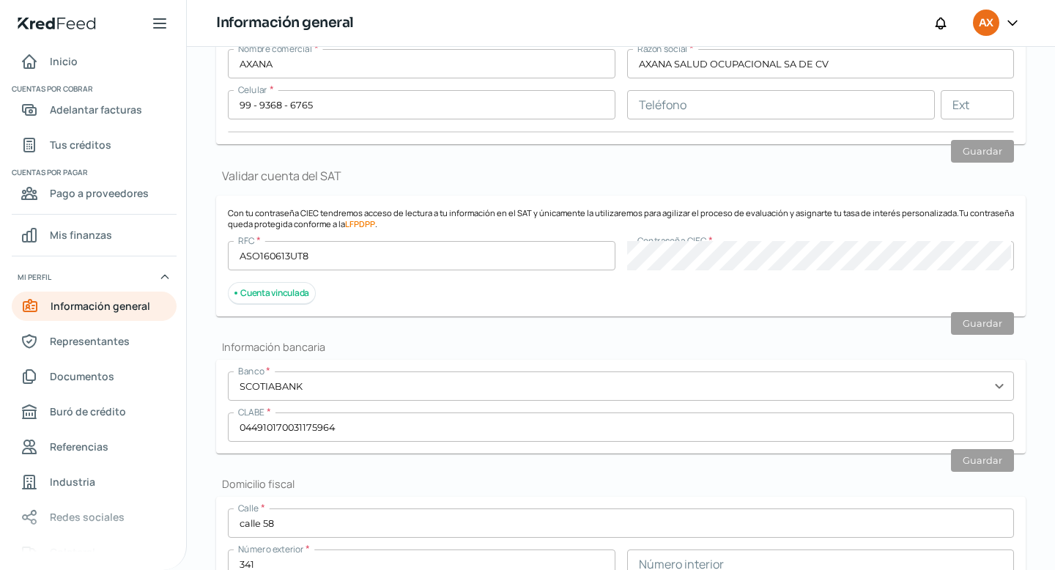
scroll to position [250, 0]
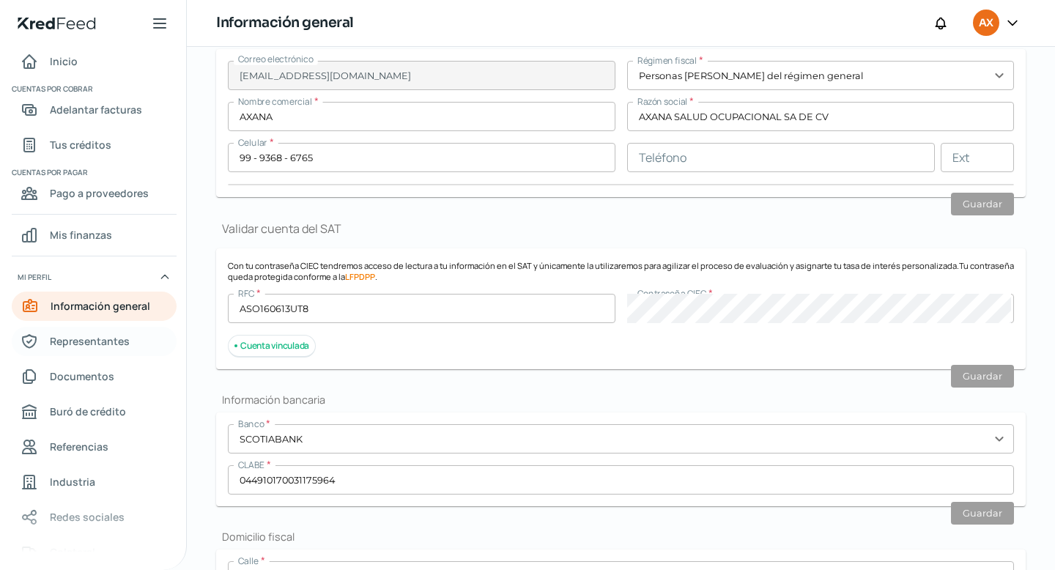
click at [114, 351] on link "Representantes" at bounding box center [94, 341] width 165 height 29
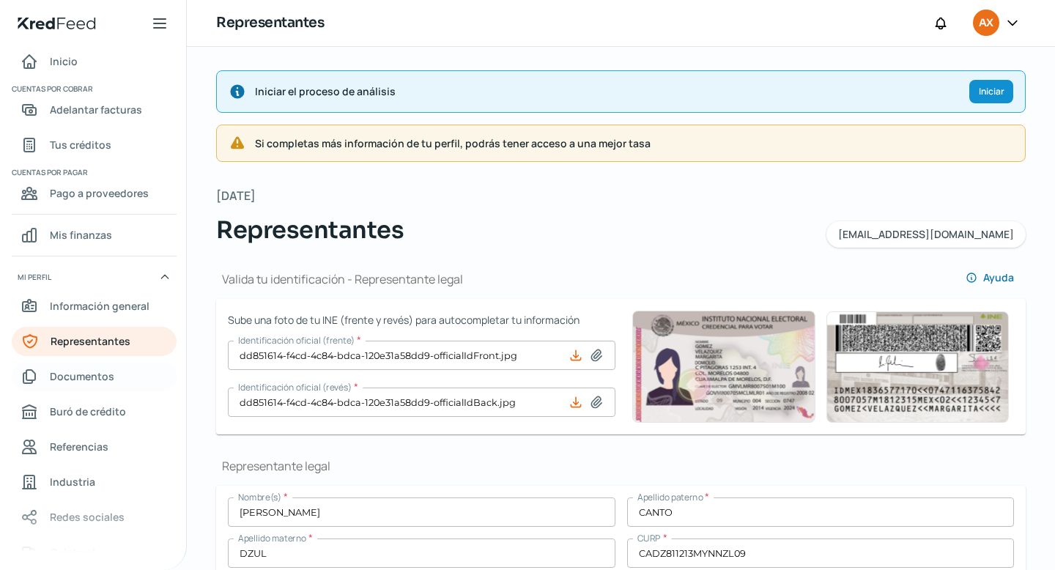
click at [87, 378] on span "Documentos" at bounding box center [82, 376] width 64 height 18
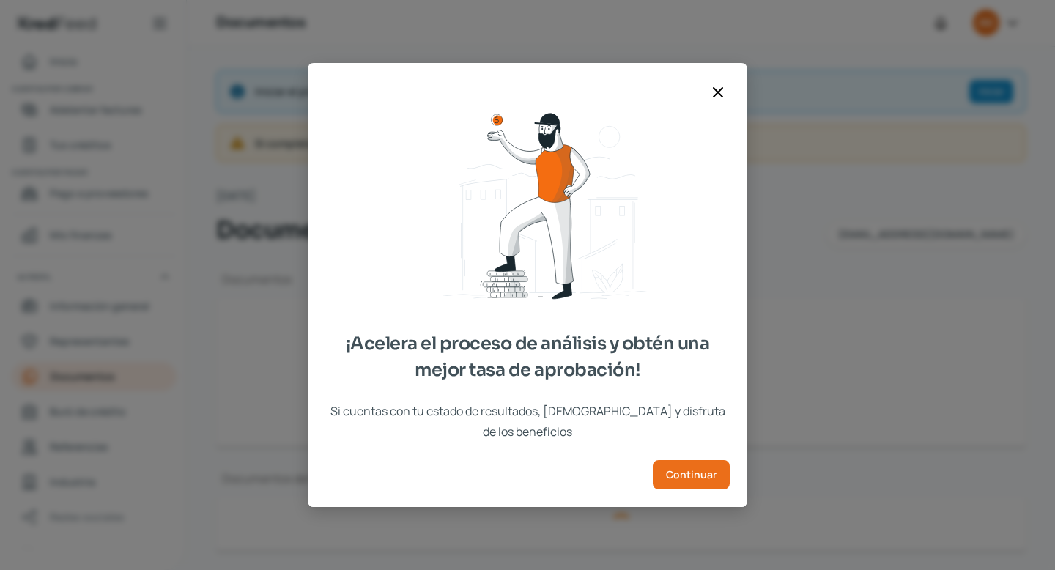
type input "CSF AXANA SEP 25.pdf"
type input "4 Acta 578 inscripcion acta de asamblea AXANA.pdf"
type input "AXANA BBVA JUL-25.pdf"
type input "AXANA BBVA JUN-25.pdf"
type input "AXANA BBVA MAYO-25.pdf"
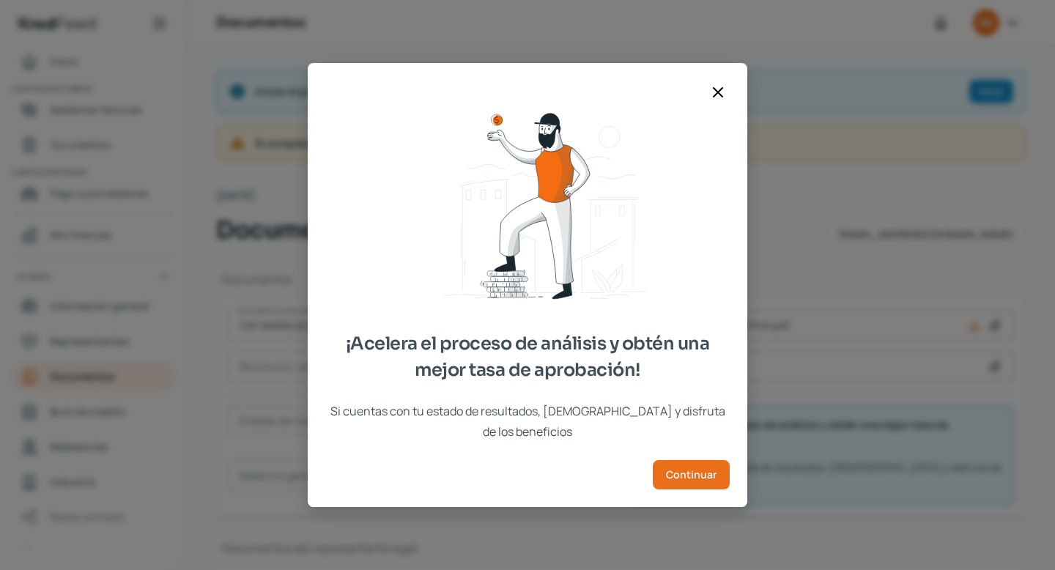
click at [519, 99] on icon at bounding box center [718, 93] width 18 height 18
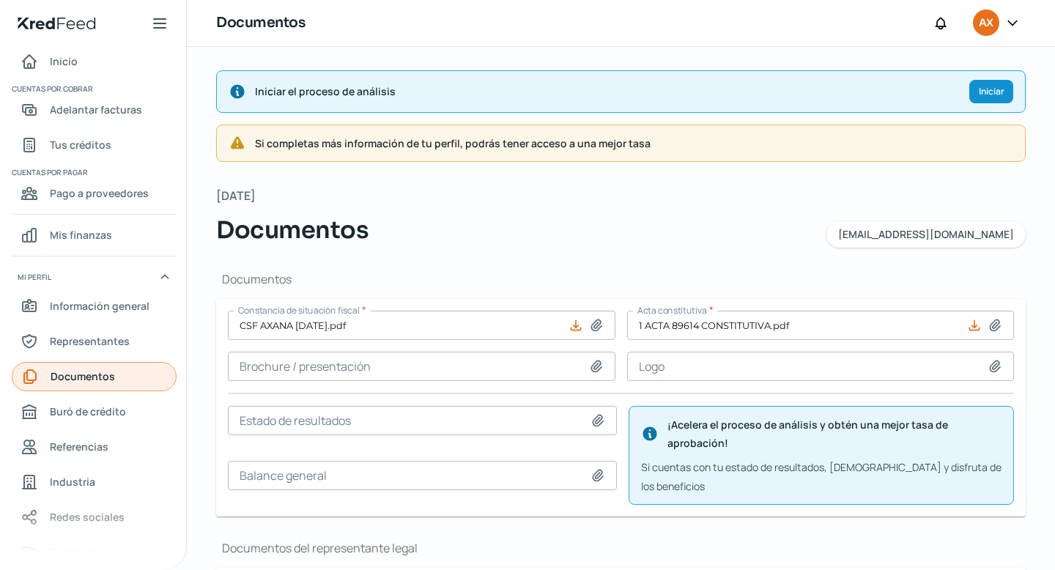
click at [91, 378] on span "Documentos" at bounding box center [83, 376] width 64 height 18
click at [65, 380] on span "Documentos" at bounding box center [83, 376] width 64 height 18
click at [96, 297] on span "Información general" at bounding box center [100, 306] width 100 height 18
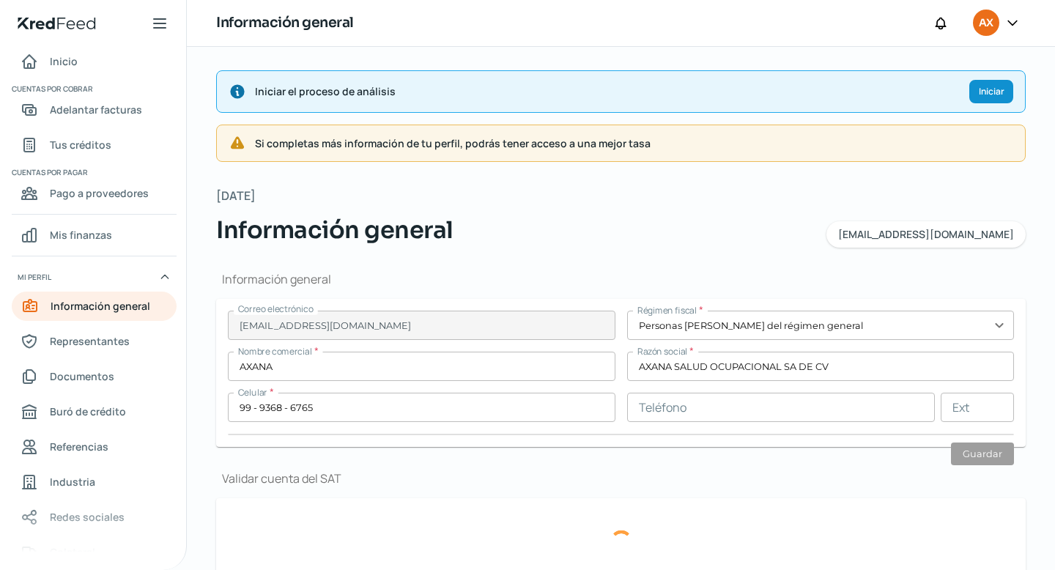
type input "ASO160613UT8"
type input "CALLE 58"
type input "341"
type input "97118"
type input "PLAN [PERSON_NAME]"
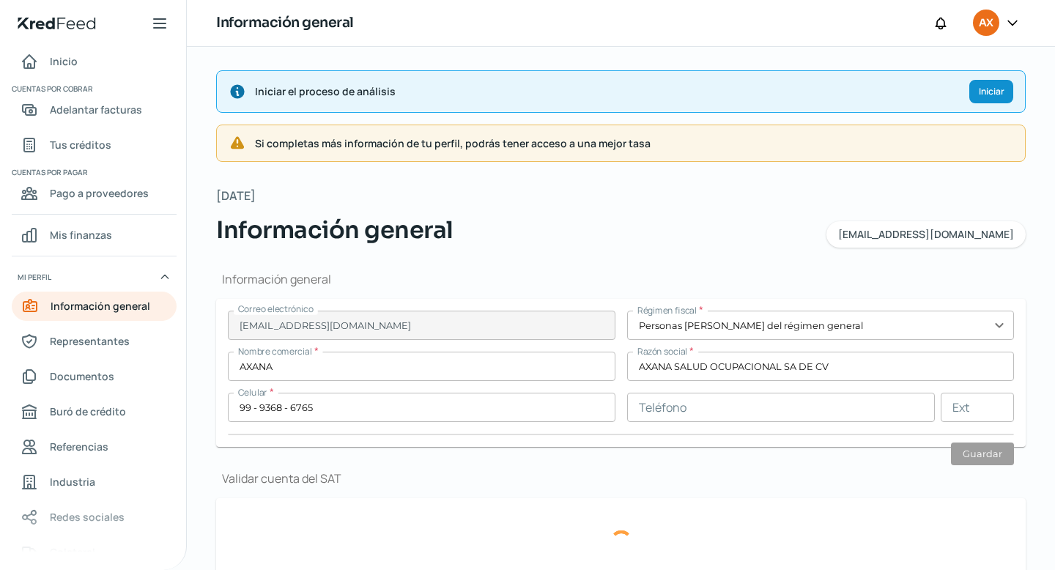
type input "MERIDA"
type input "[GEOGRAPHIC_DATA]"
type input "771140803339 - [MEDICAL_DATA] DOM AXANA PLAN [DATE].pdf"
type input "9"
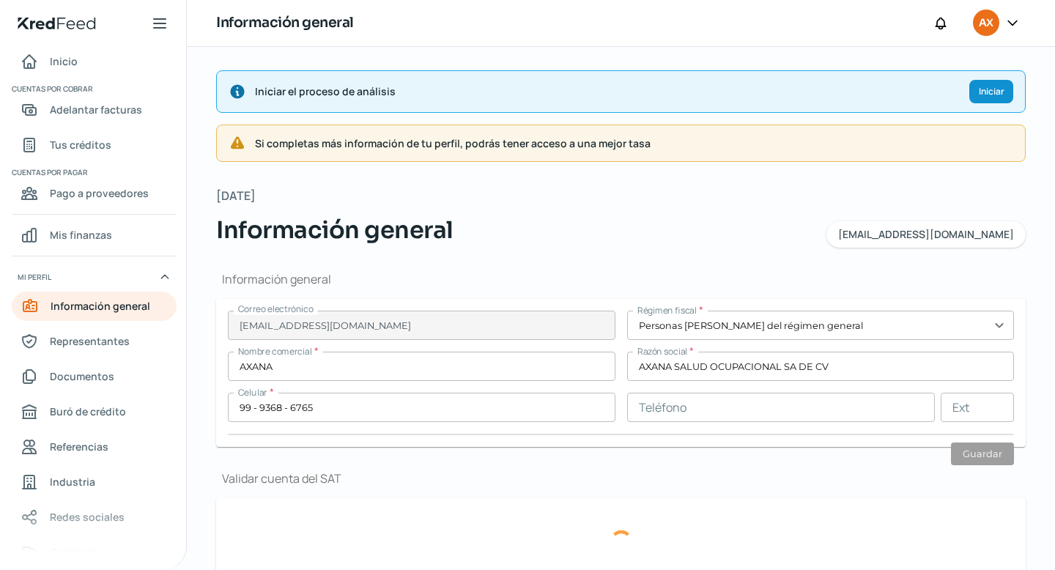
type input "0"
type input "Rentada"
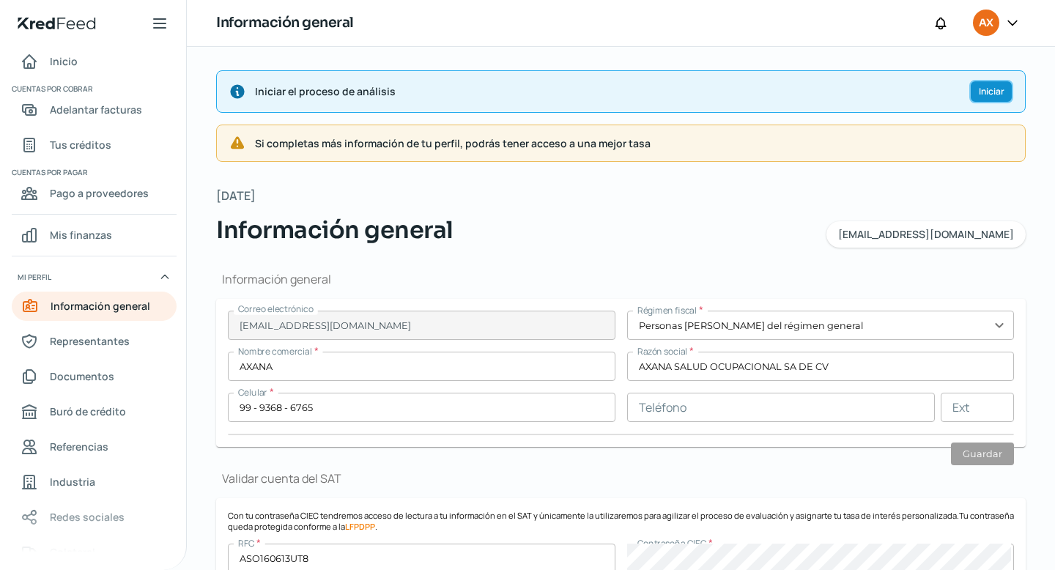
click at [519, 91] on span "Iniciar" at bounding box center [992, 91] width 26 height 9
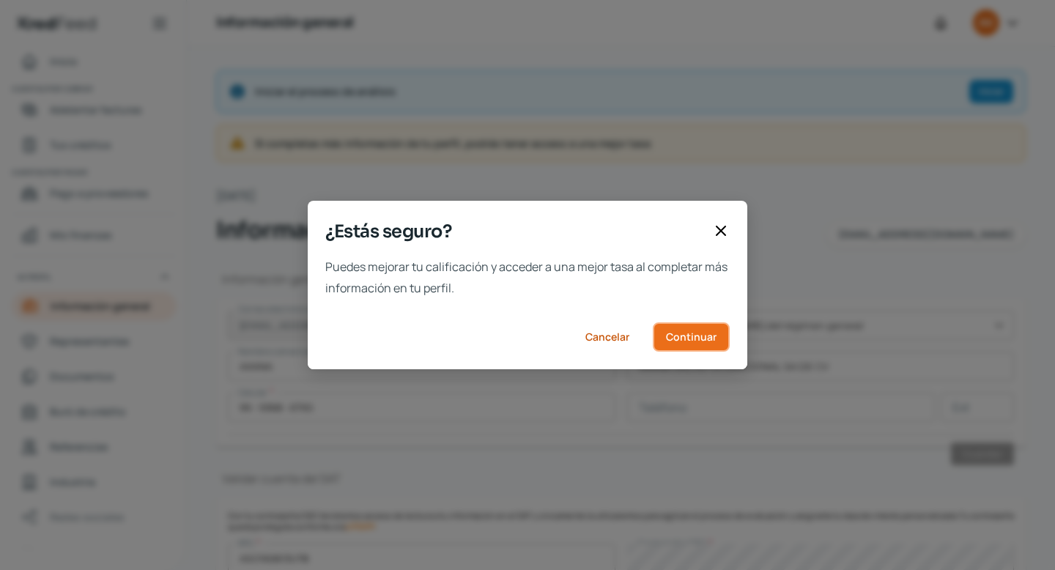
click at [519, 332] on button "Continuar" at bounding box center [691, 336] width 77 height 29
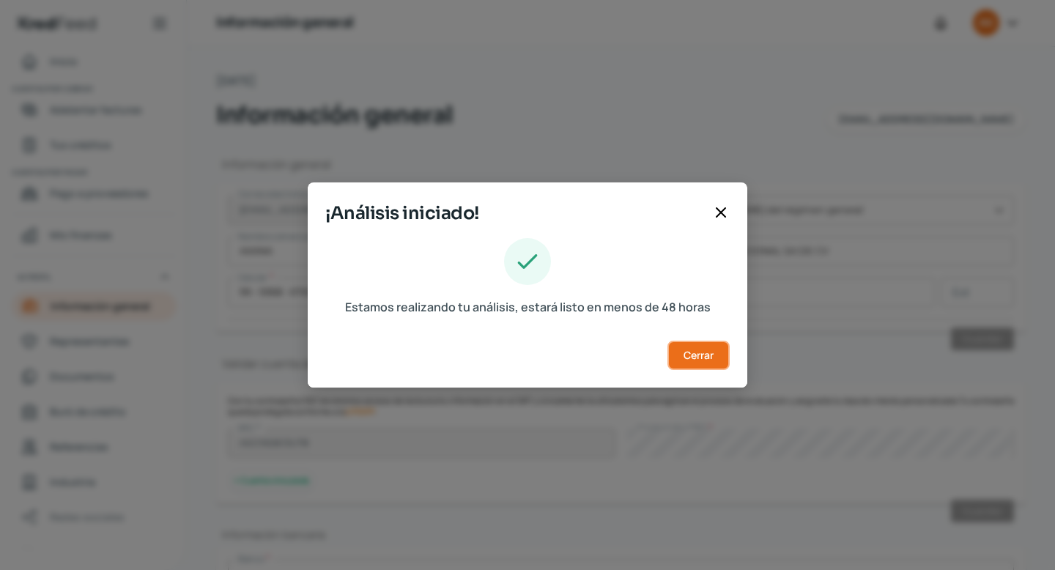
click at [519, 353] on span "Cerrar" at bounding box center [699, 355] width 30 height 10
